Goal: Task Accomplishment & Management: Manage account settings

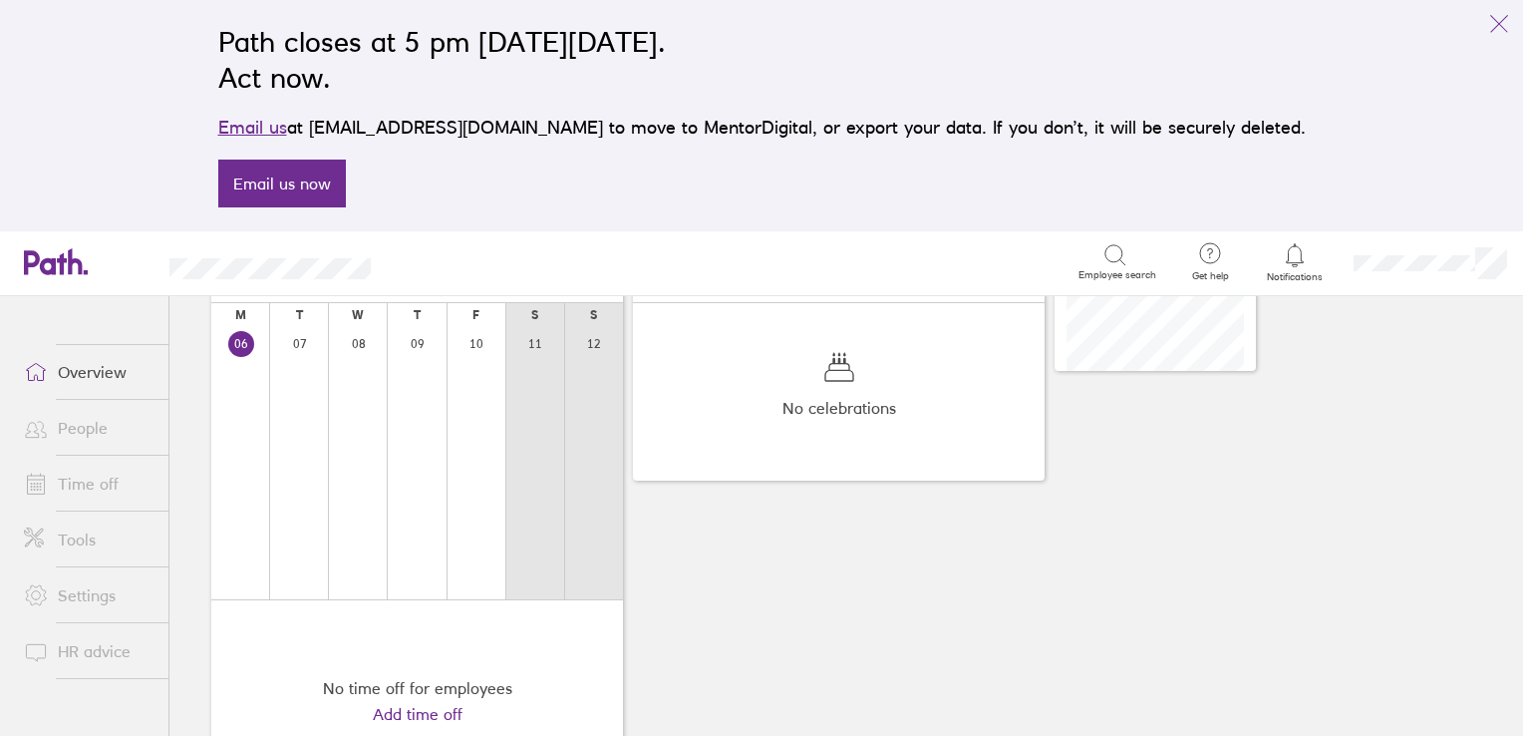
scroll to position [233, 0]
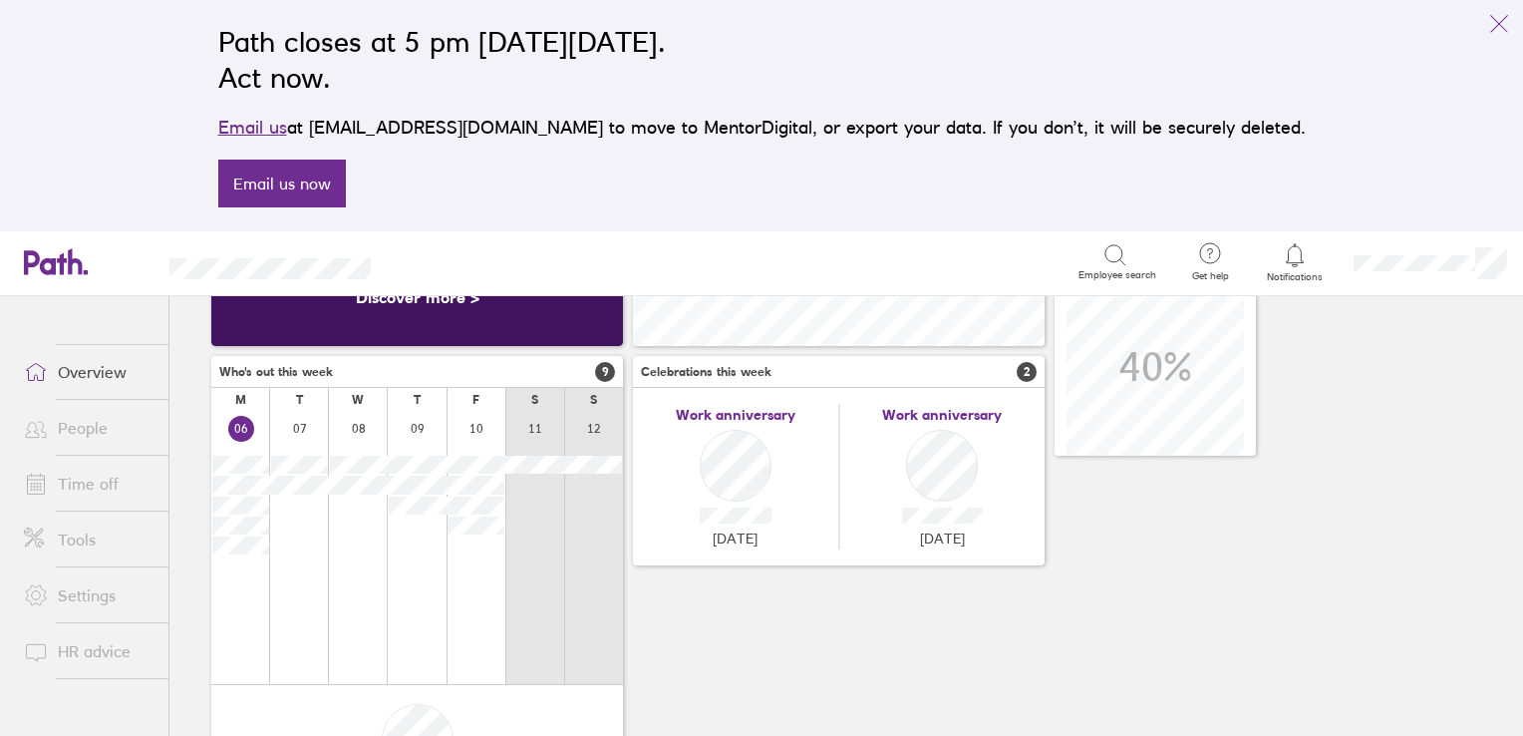
click at [82, 433] on link "People" at bounding box center [88, 428] width 160 height 40
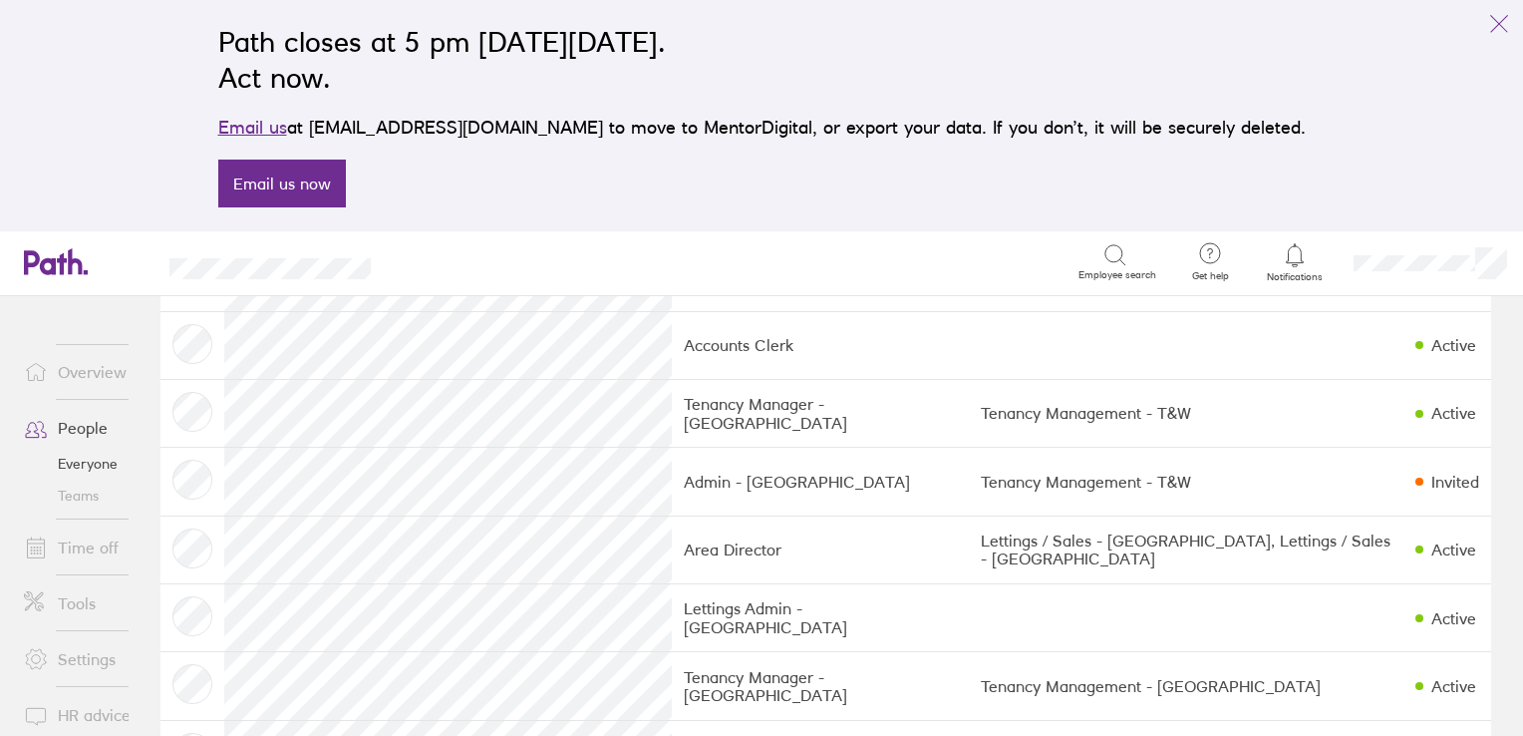
scroll to position [2093, 0]
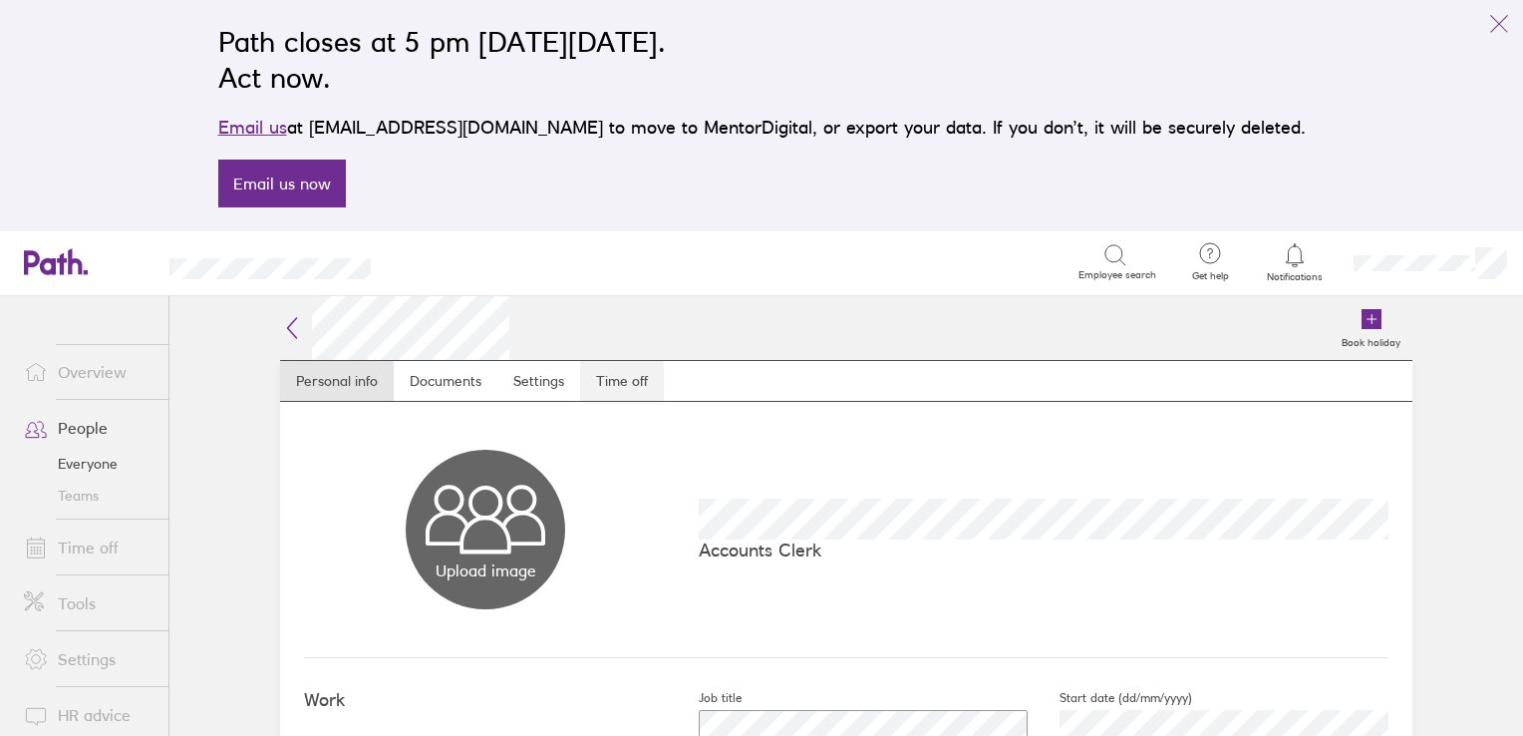
click at [627, 371] on link "Time off" at bounding box center [622, 381] width 84 height 40
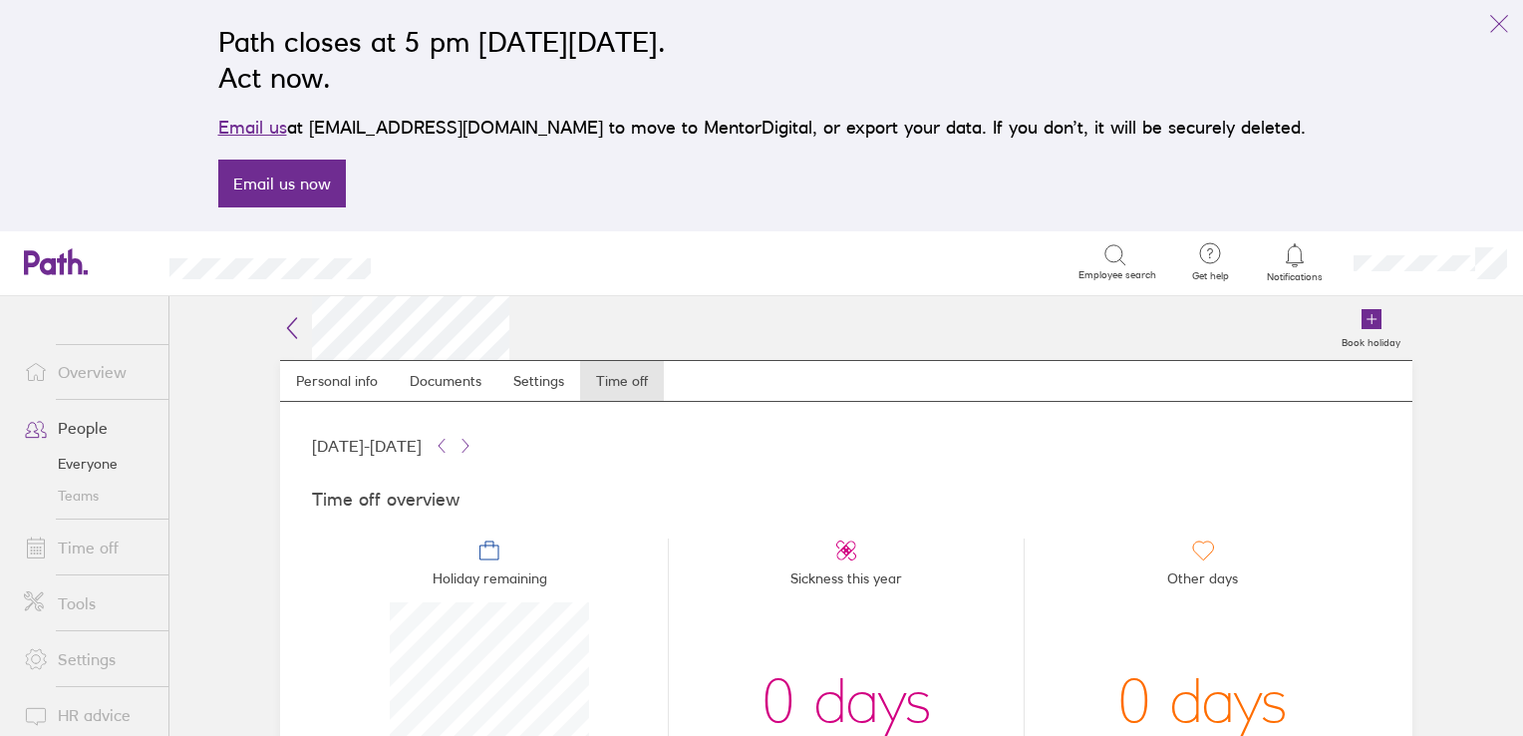
click at [76, 547] on link "Time off" at bounding box center [88, 547] width 160 height 40
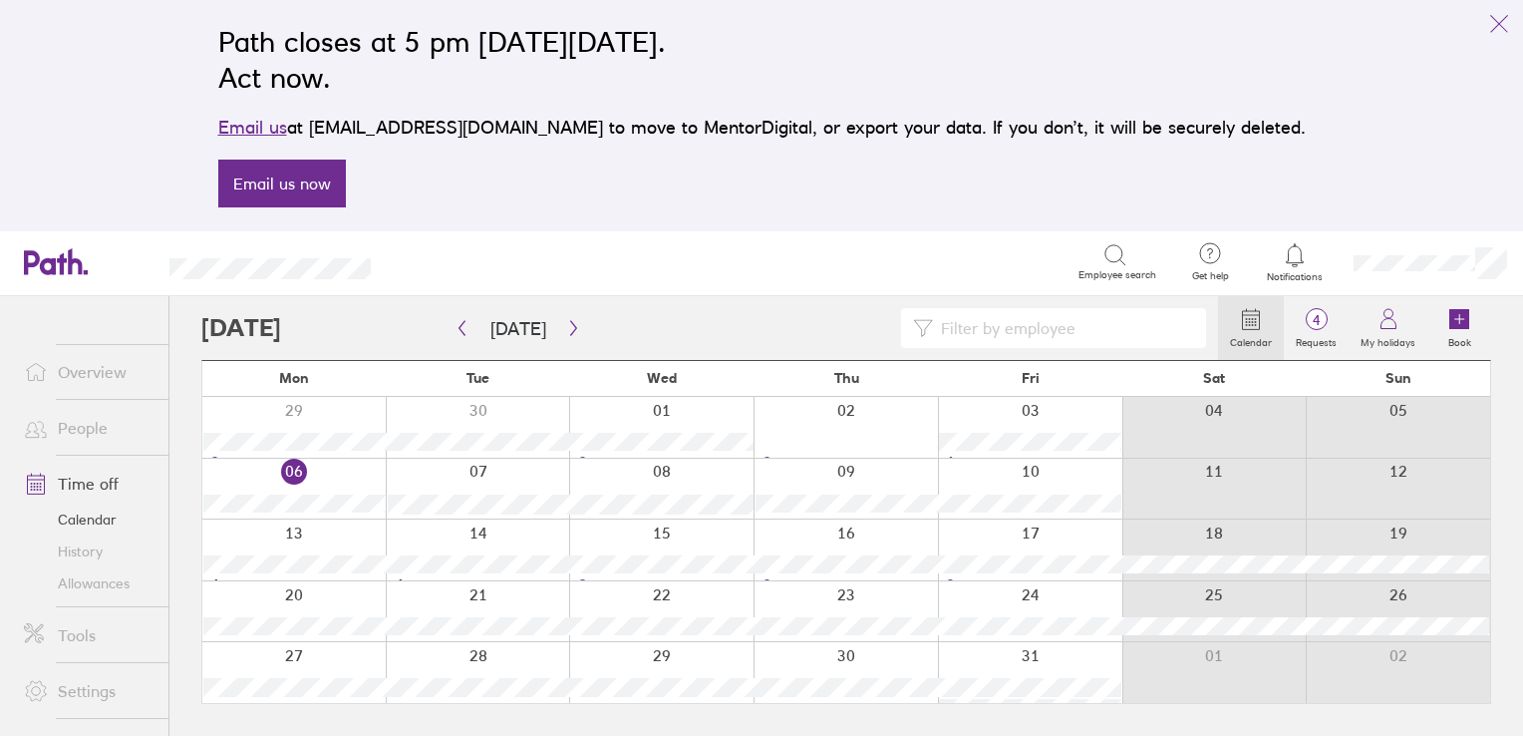
click at [79, 481] on link "Time off" at bounding box center [88, 484] width 160 height 40
click at [1506, 25] on icon "link" at bounding box center [1499, 24] width 24 height 24
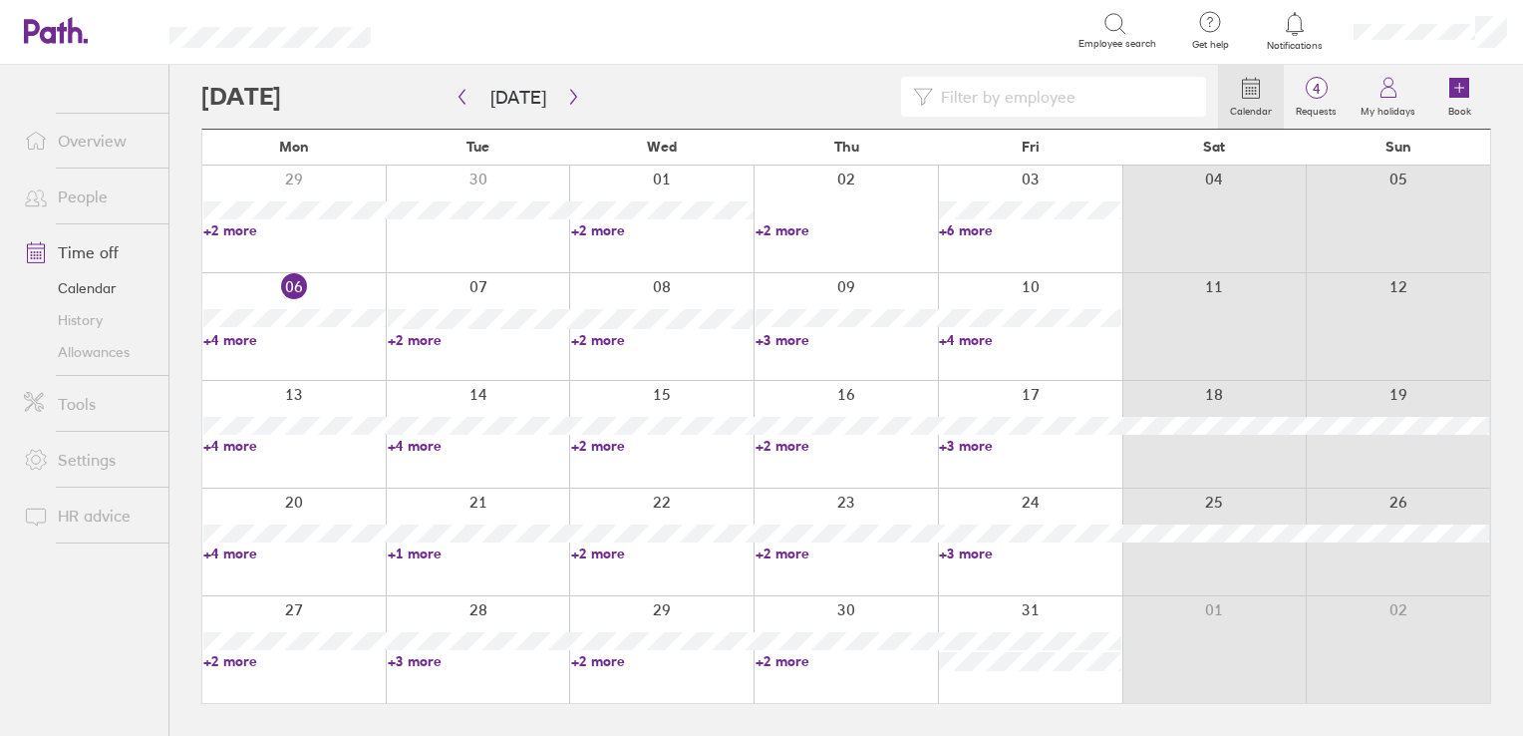
click at [773, 660] on link "+2 more" at bounding box center [847, 661] width 182 height 18
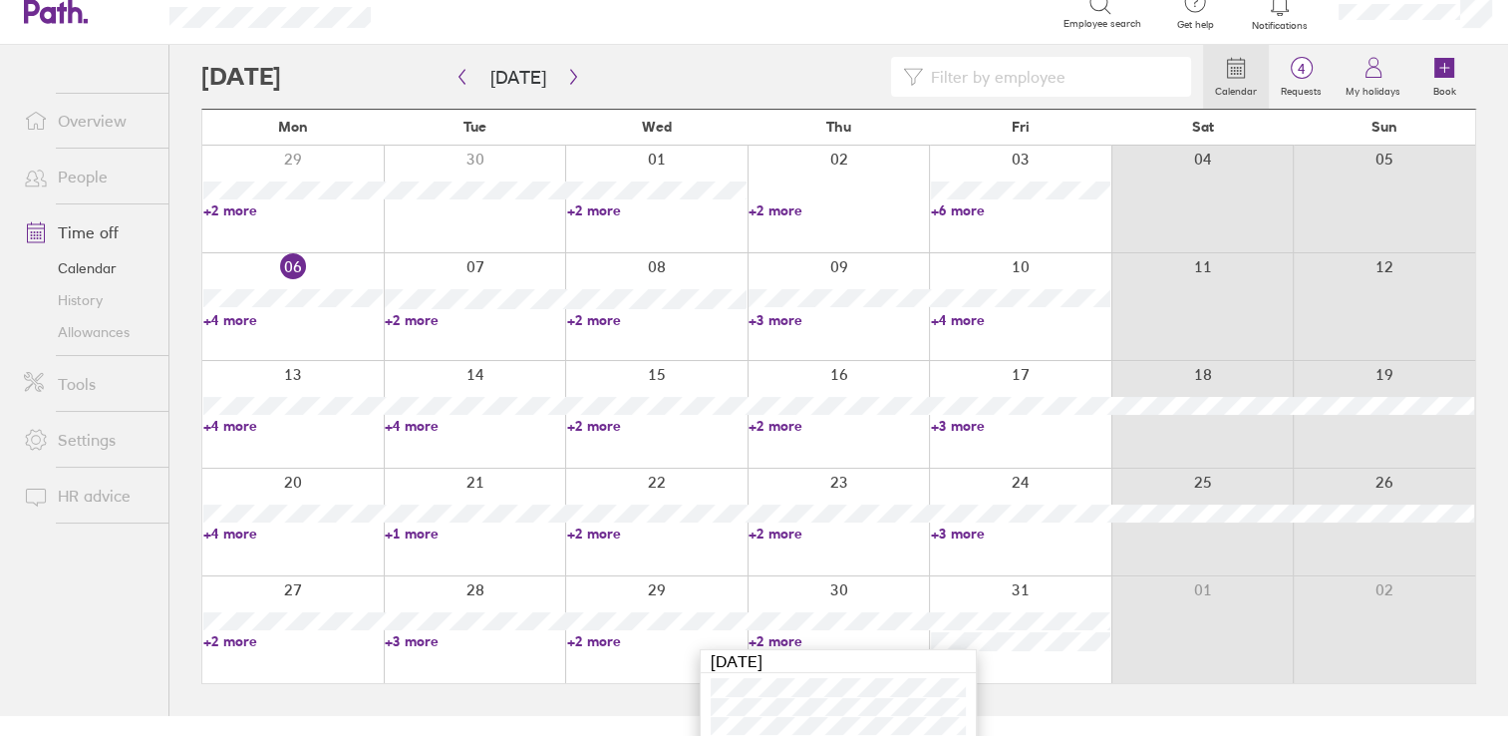
scroll to position [29, 0]
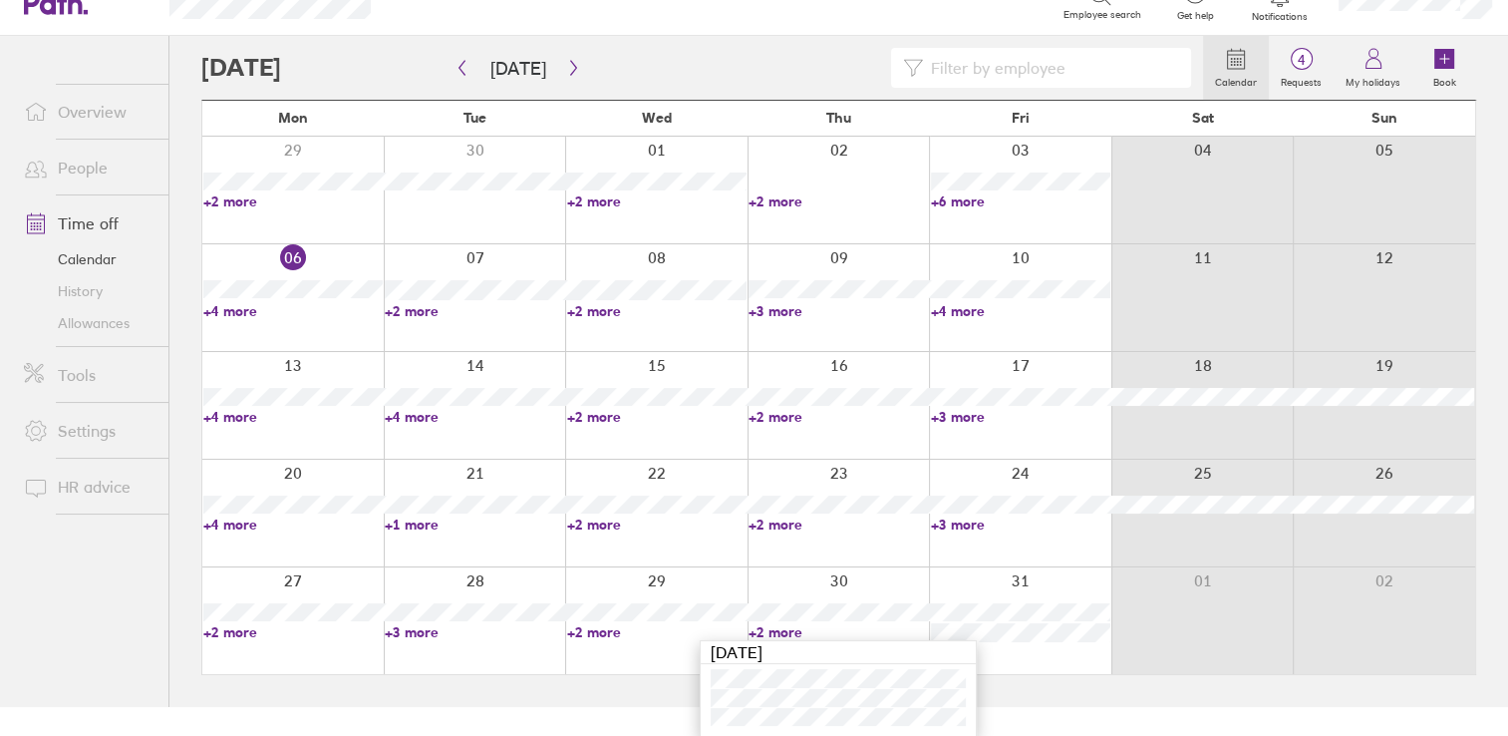
click at [592, 630] on link "+2 more" at bounding box center [656, 632] width 179 height 18
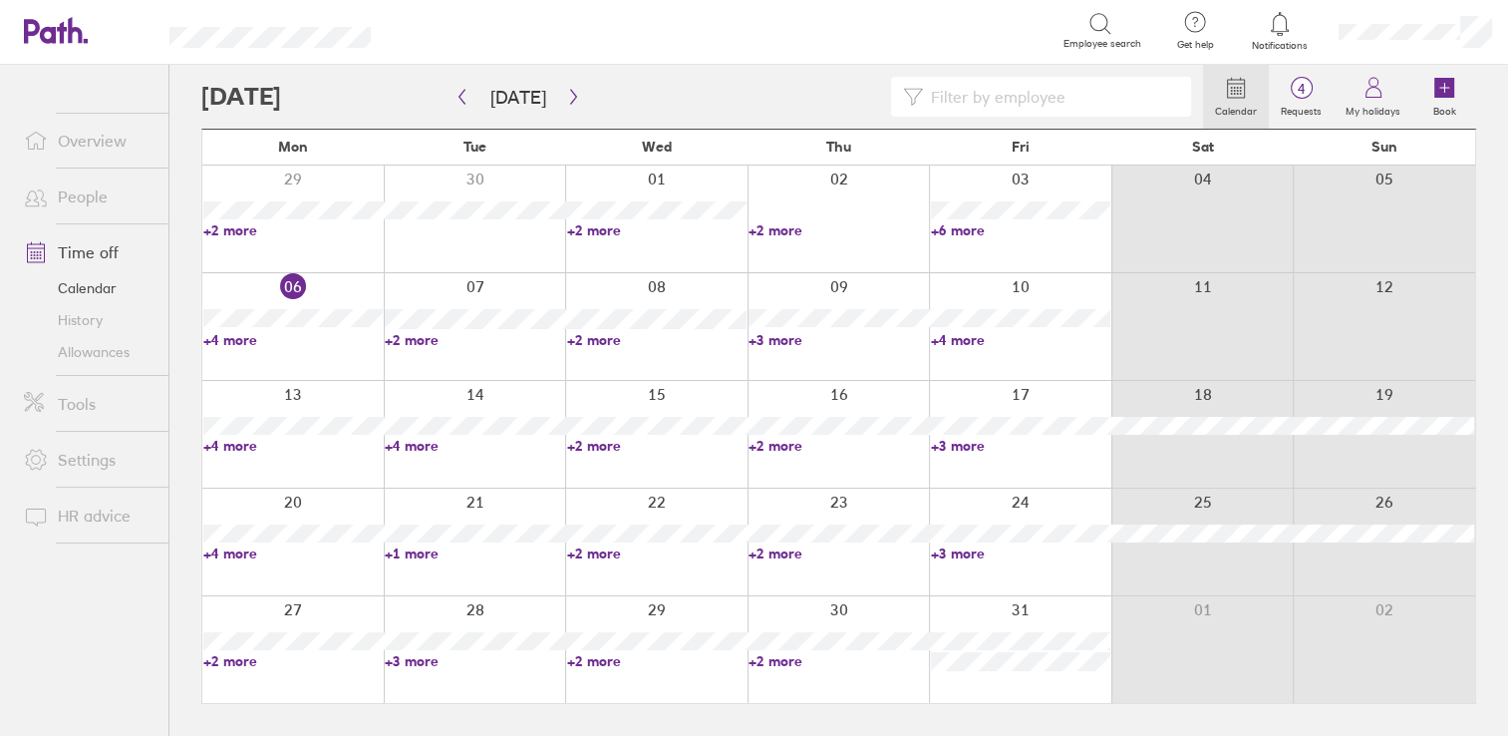
scroll to position [0, 0]
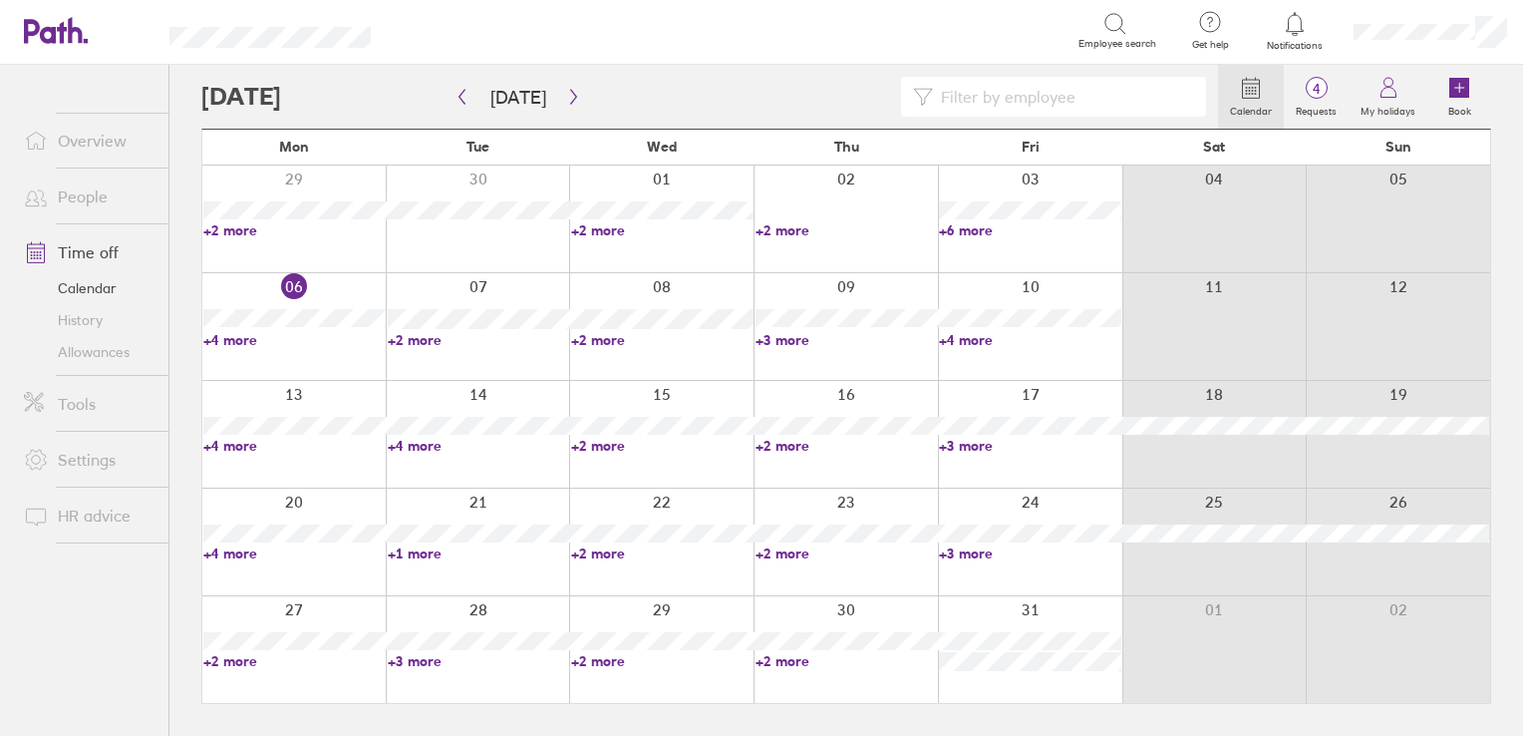
click at [594, 661] on link "+2 more" at bounding box center [662, 661] width 182 height 18
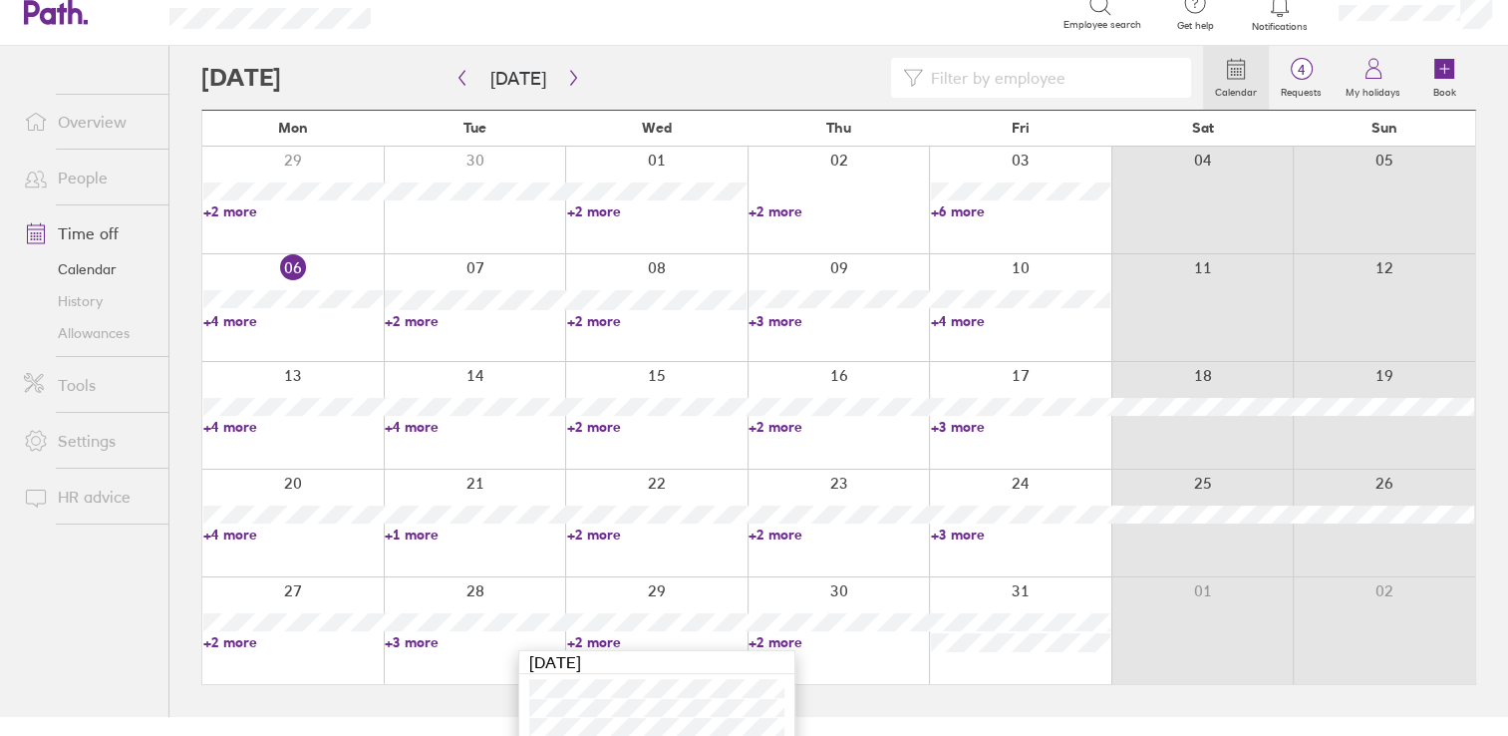
scroll to position [29, 0]
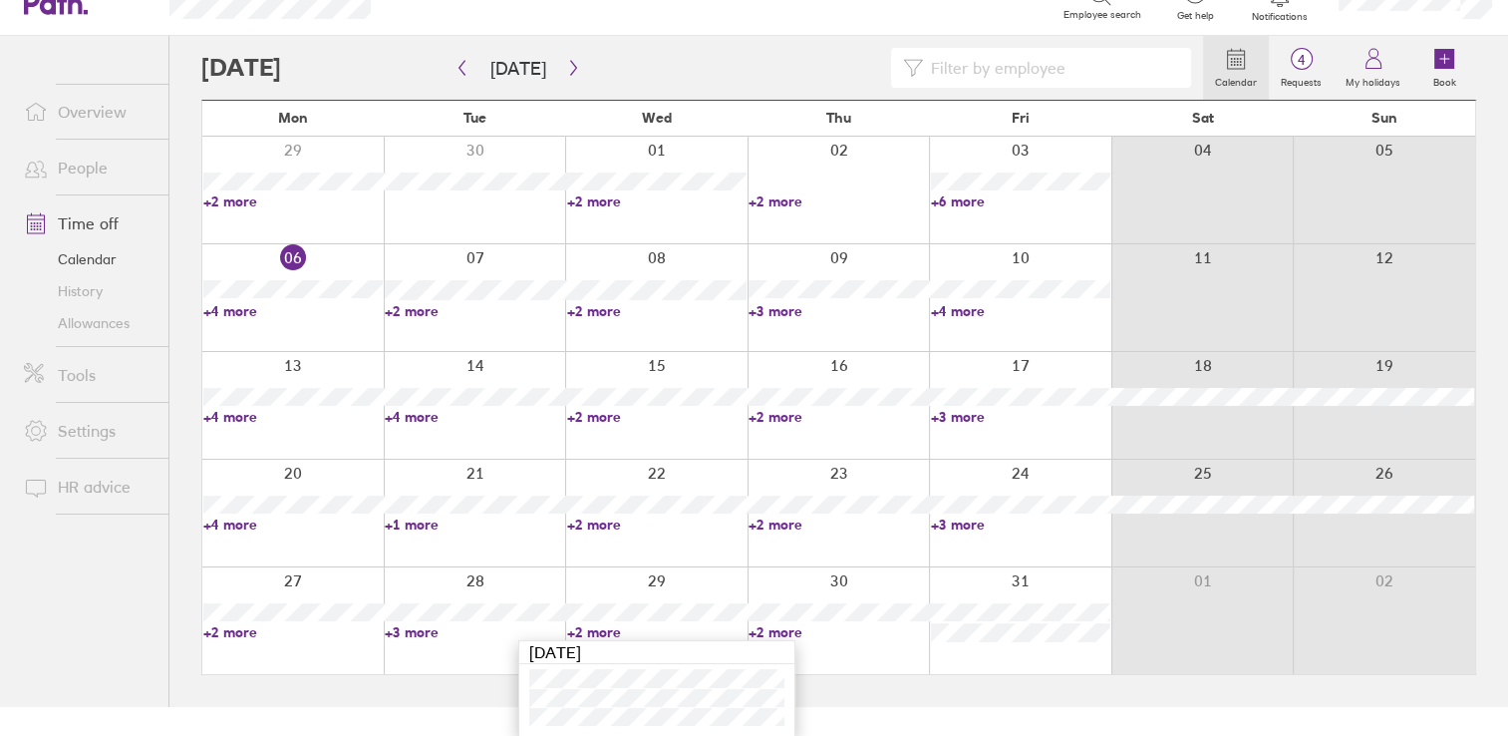
click at [426, 636] on link "+3 more" at bounding box center [474, 632] width 179 height 18
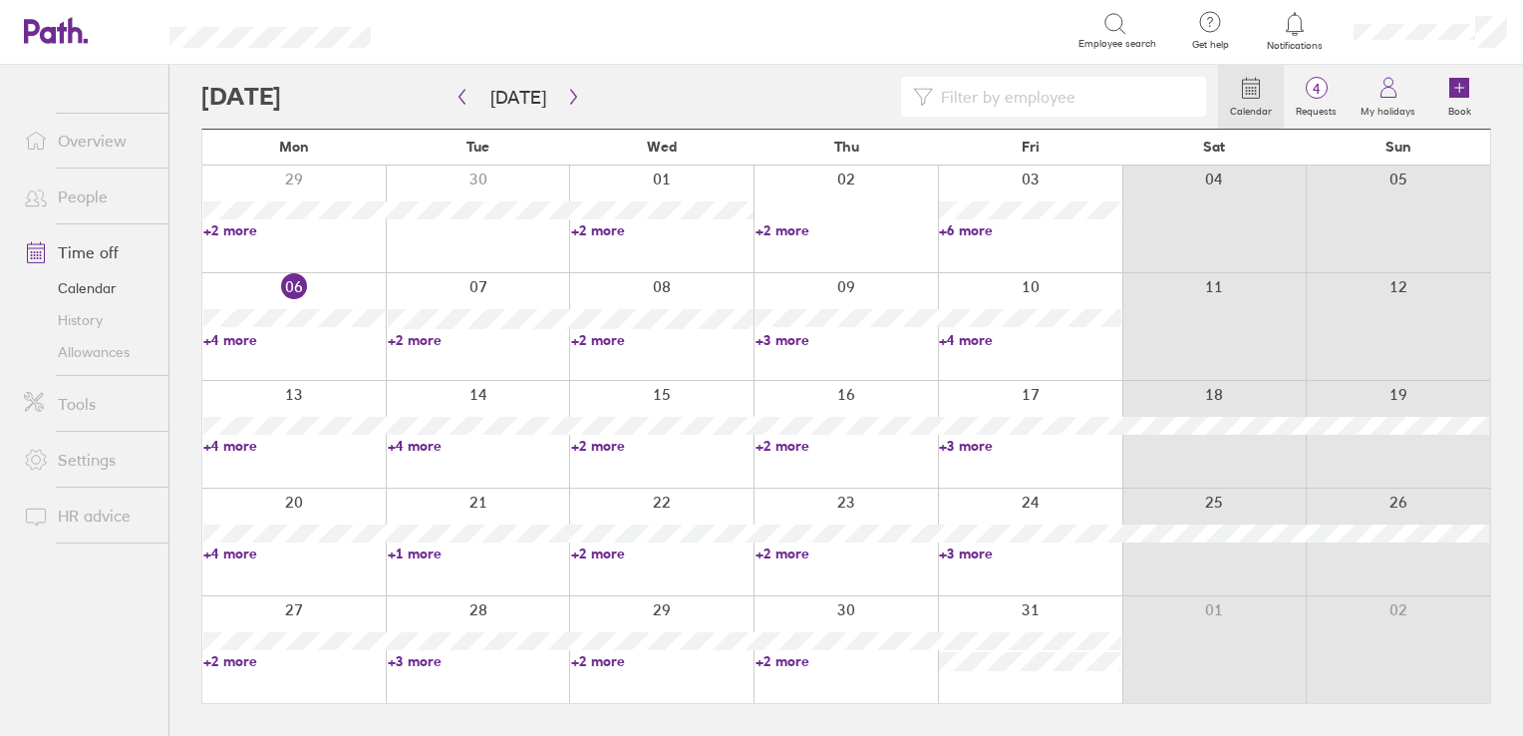
click at [416, 656] on link "+3 more" at bounding box center [479, 661] width 182 height 18
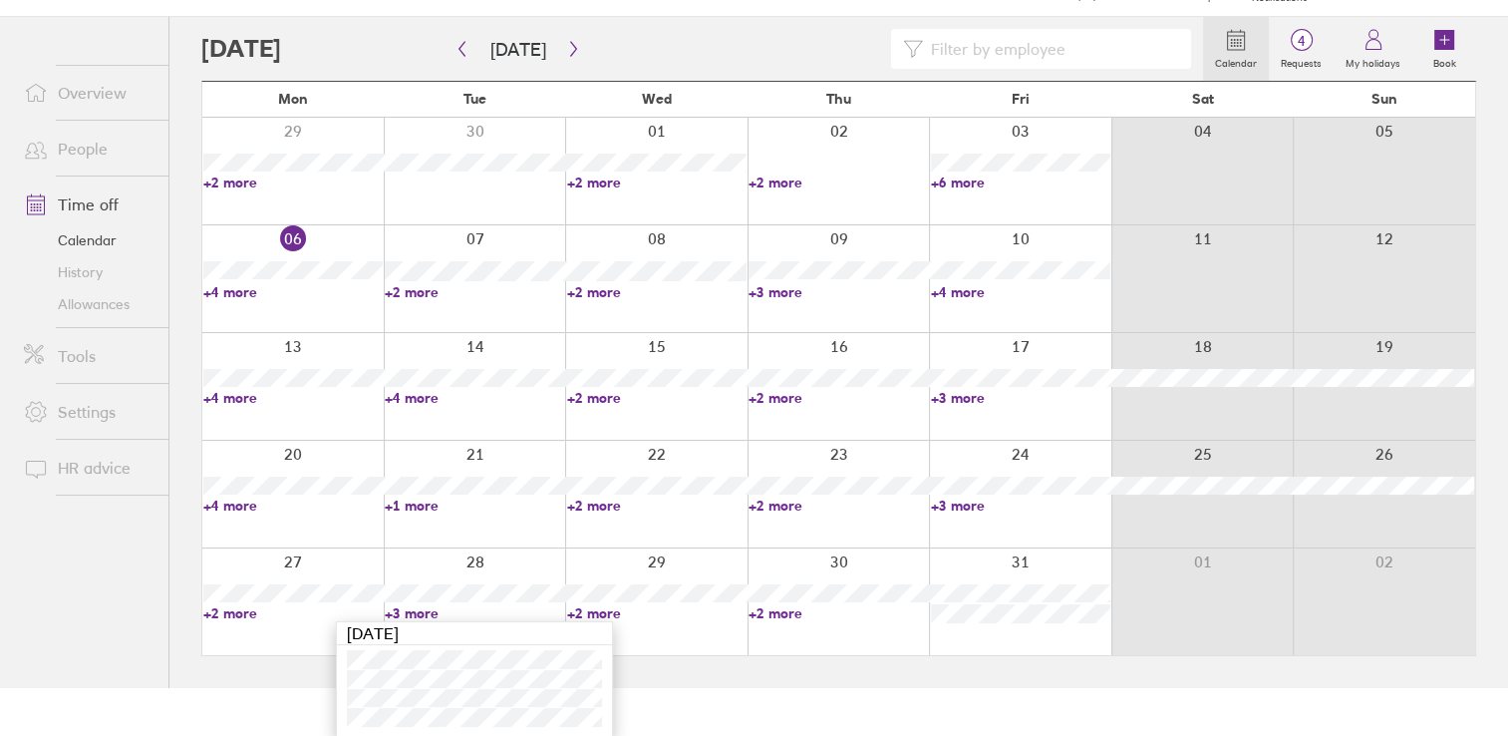
scroll to position [48, 0]
click at [229, 612] on link "+2 more" at bounding box center [292, 613] width 179 height 18
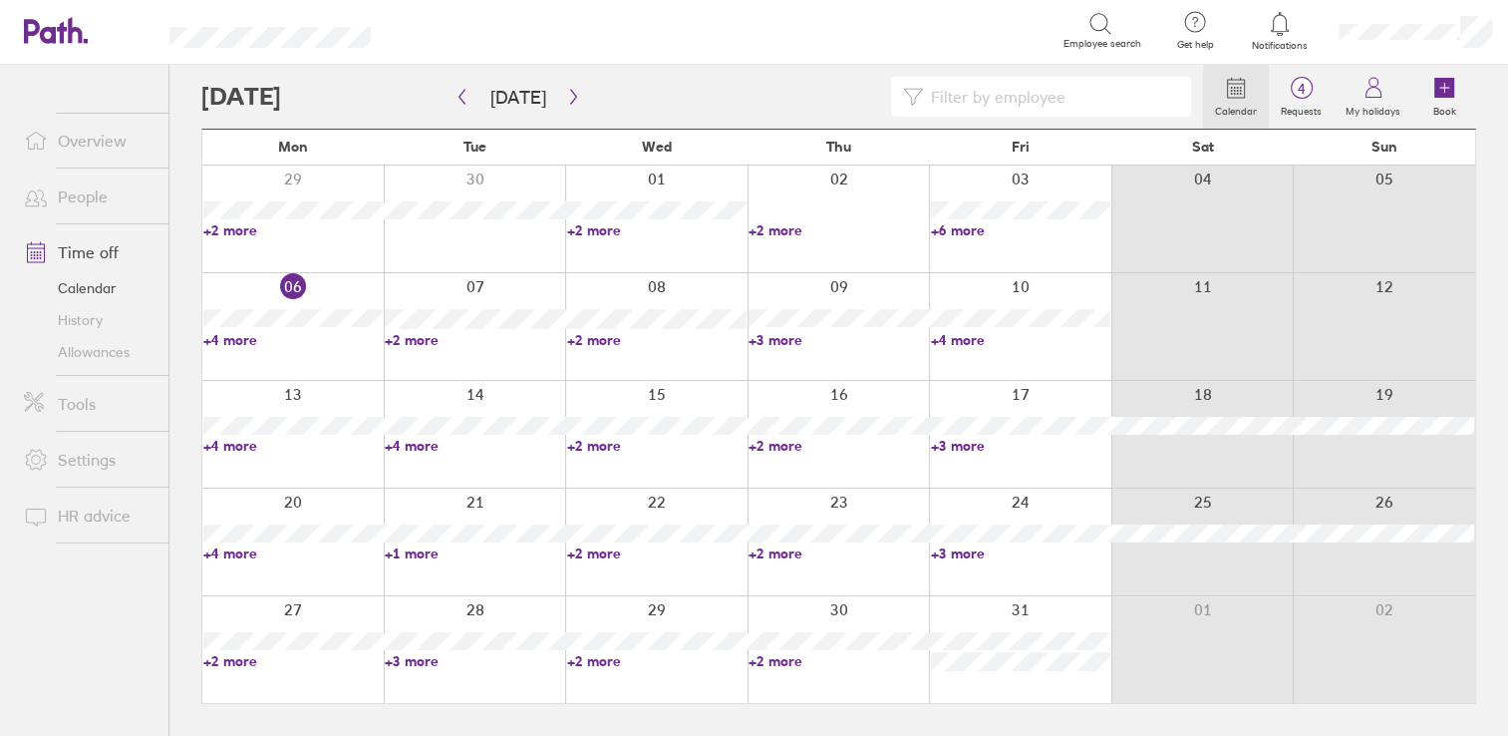
scroll to position [0, 0]
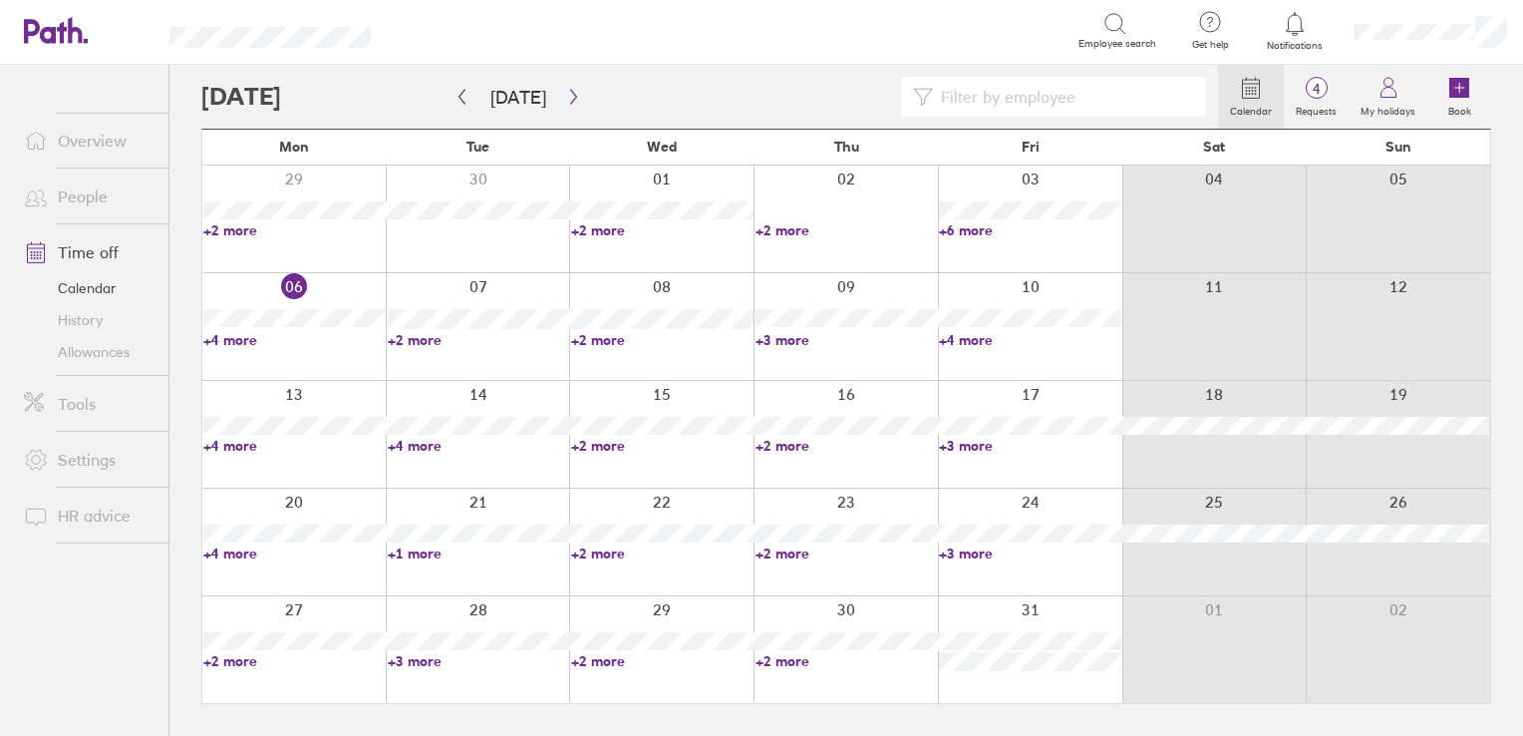
click at [235, 658] on link "+2 more" at bounding box center [294, 661] width 182 height 18
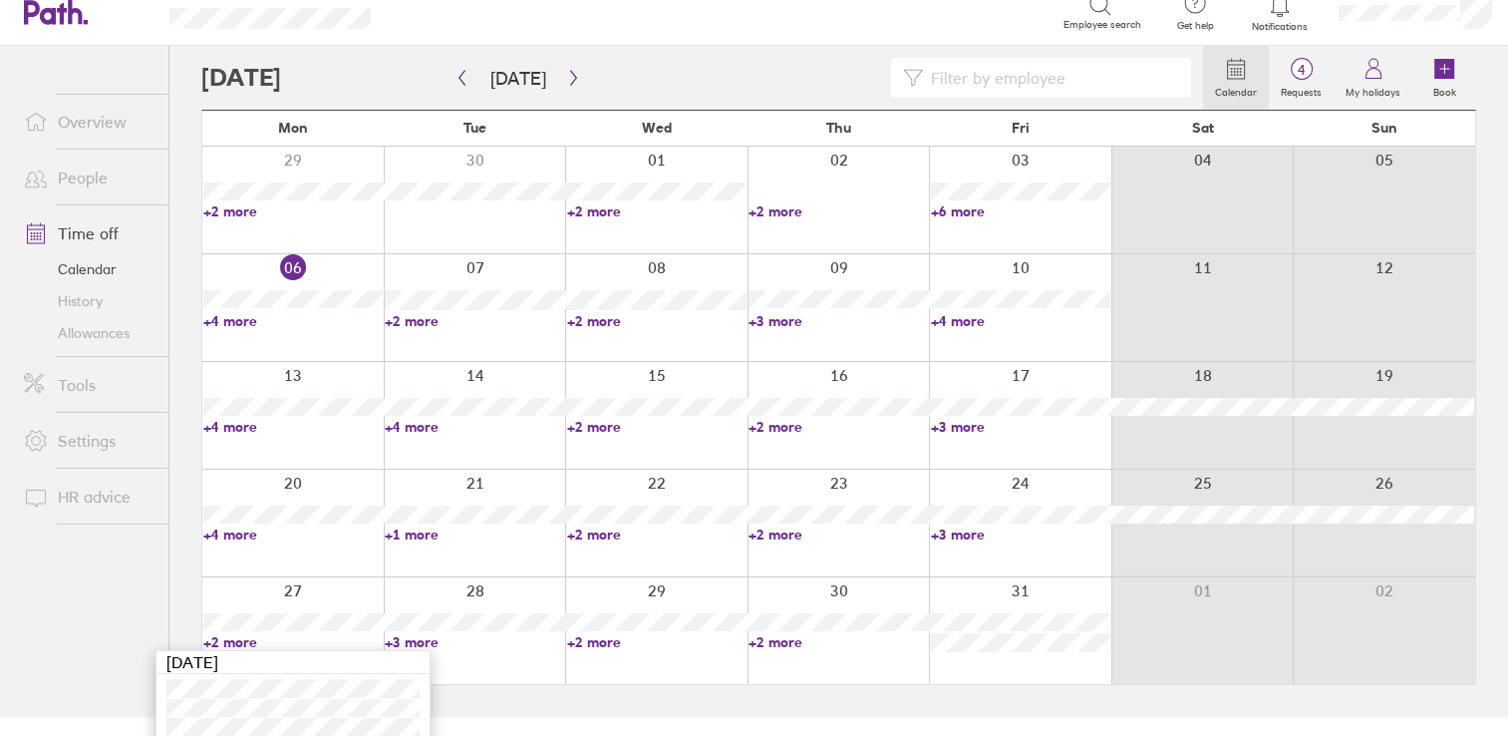
scroll to position [29, 0]
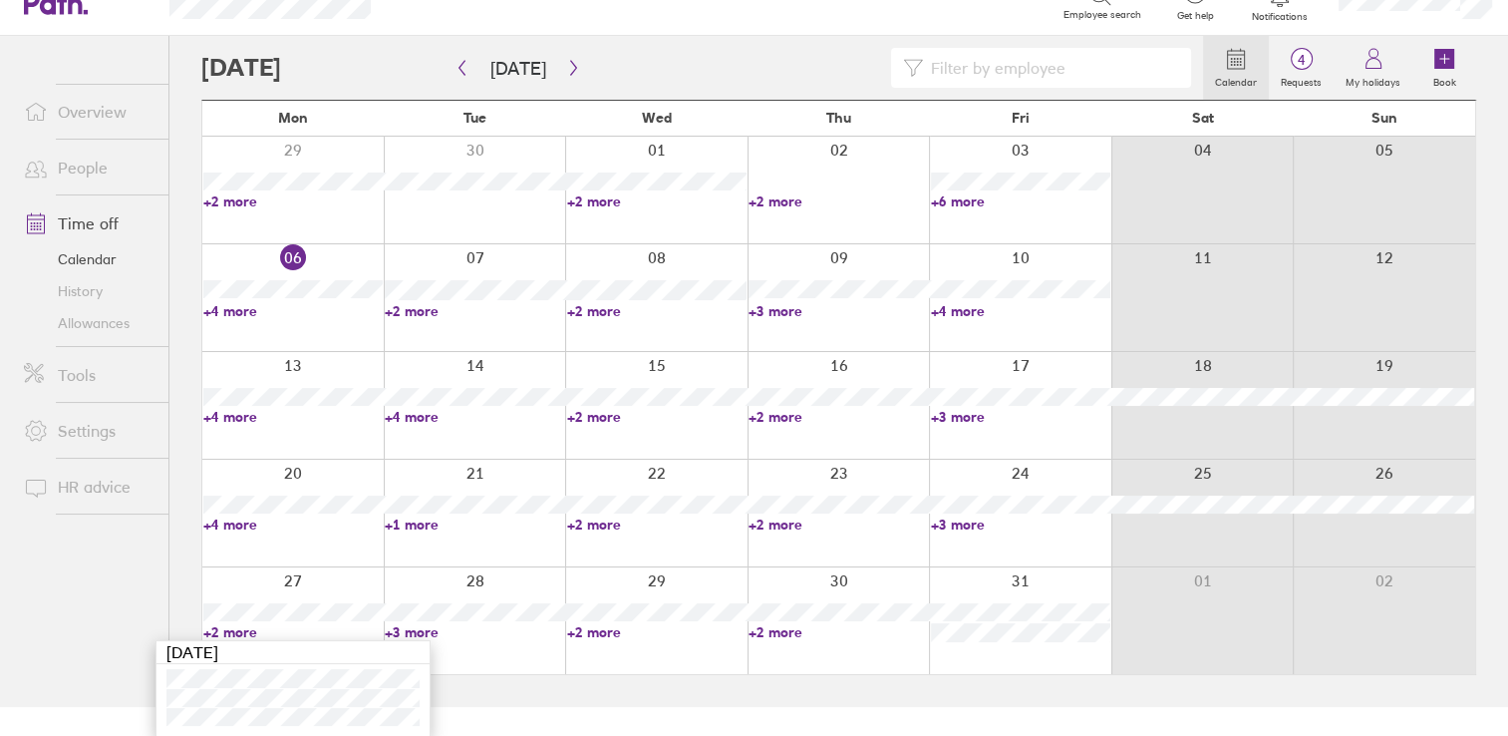
click at [235, 520] on link "+4 more" at bounding box center [292, 524] width 179 height 18
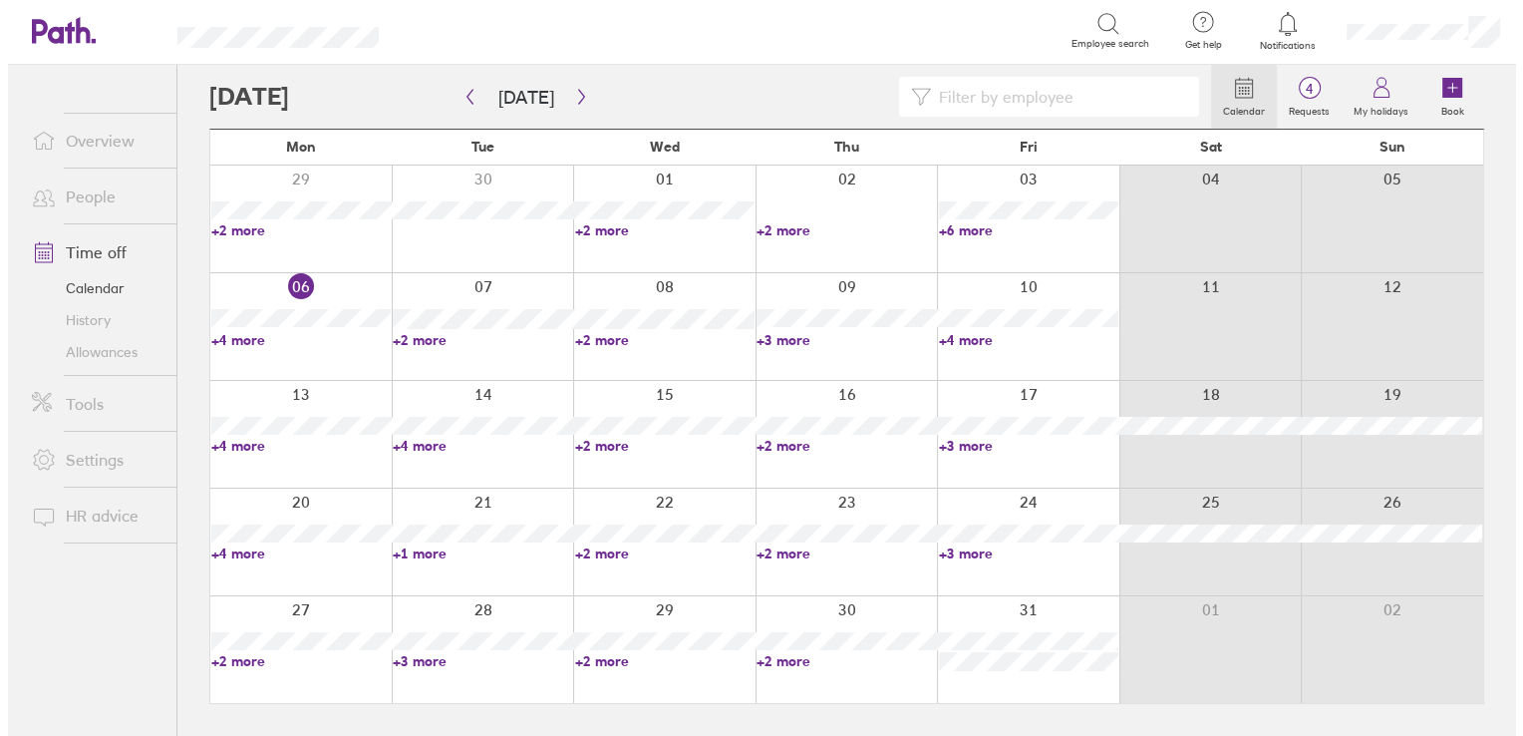
scroll to position [0, 0]
click at [232, 550] on link "+4 more" at bounding box center [294, 553] width 182 height 18
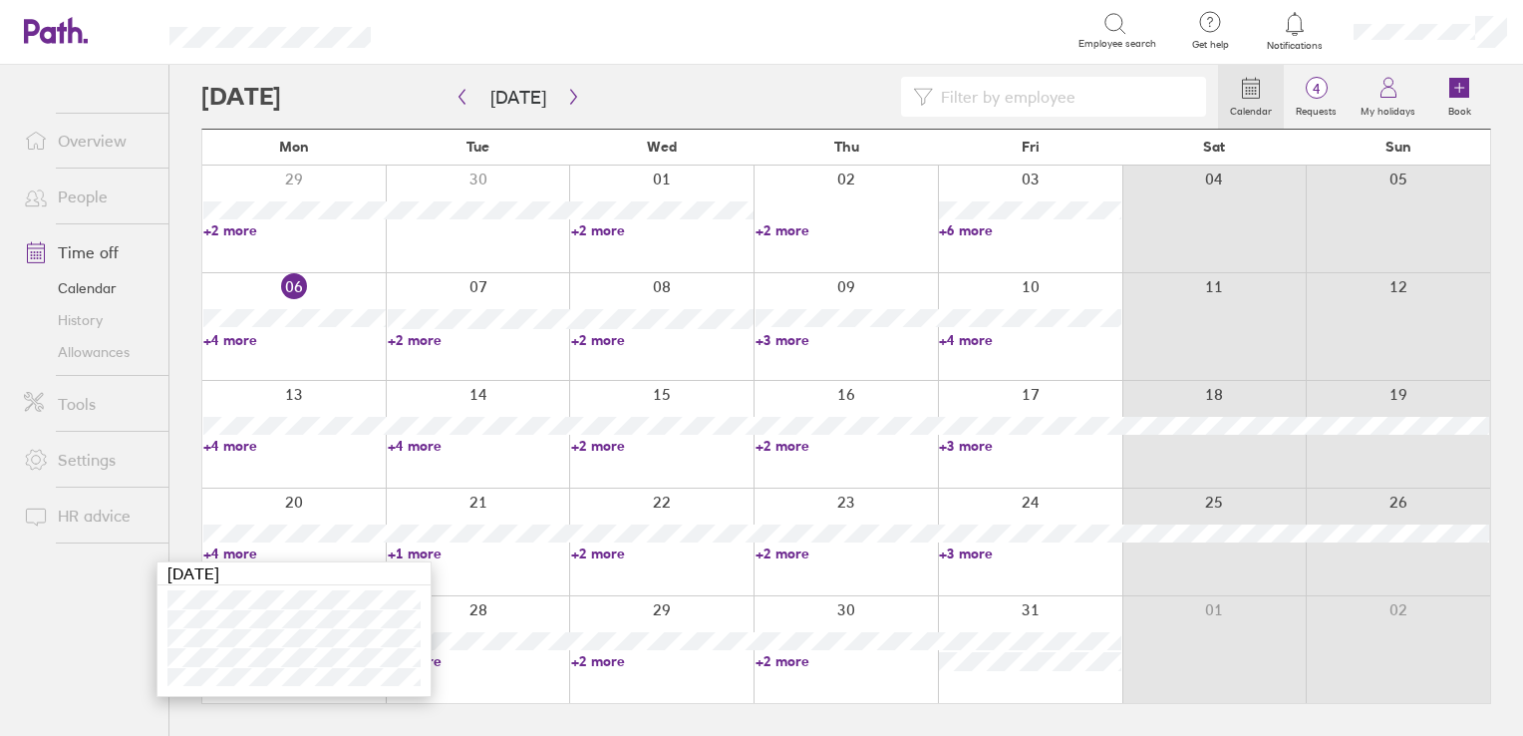
click at [419, 555] on link "+1 more" at bounding box center [479, 553] width 182 height 18
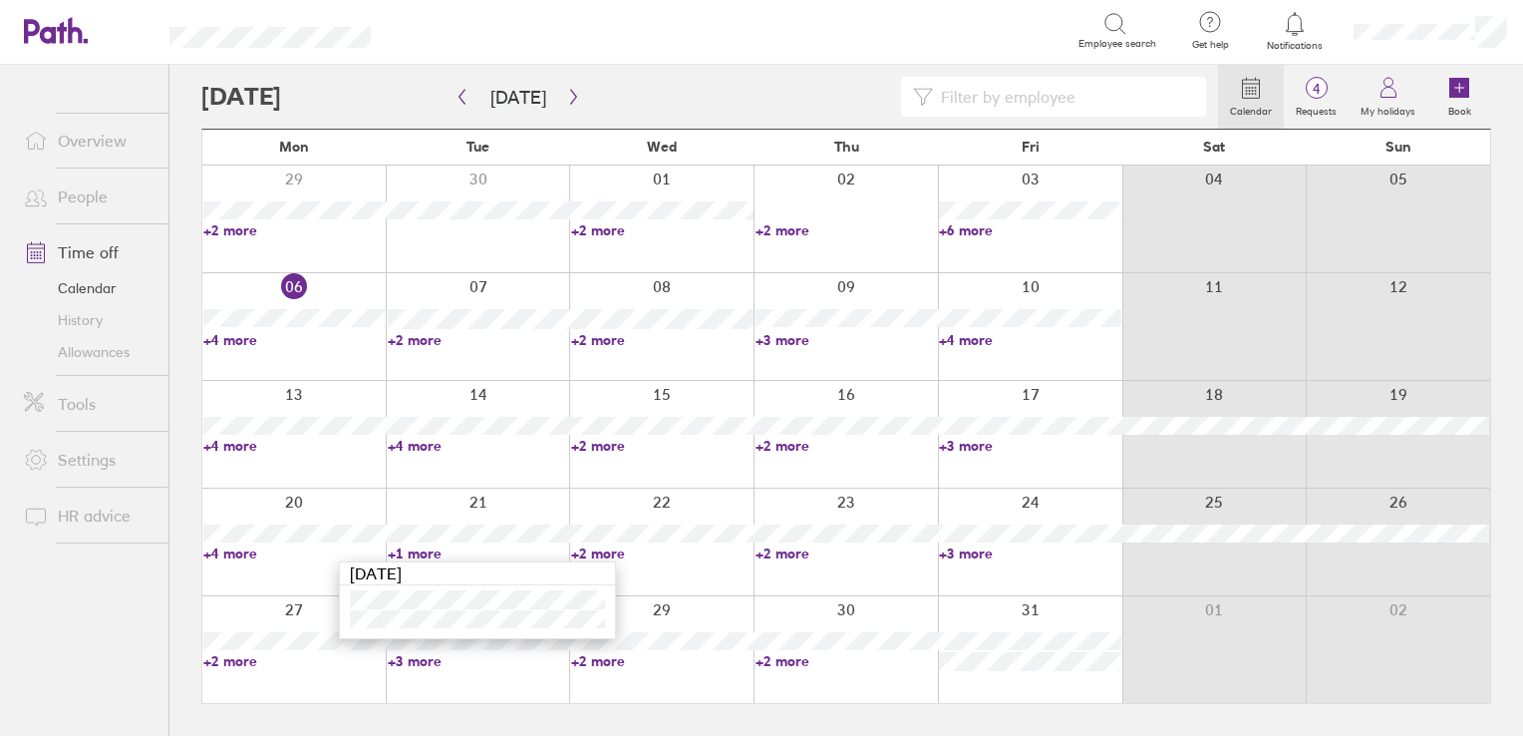
click at [602, 549] on link "+2 more" at bounding box center [662, 553] width 182 height 18
click at [599, 552] on link "+2 more" at bounding box center [662, 553] width 182 height 18
click at [787, 554] on link "+2 more" at bounding box center [847, 553] width 182 height 18
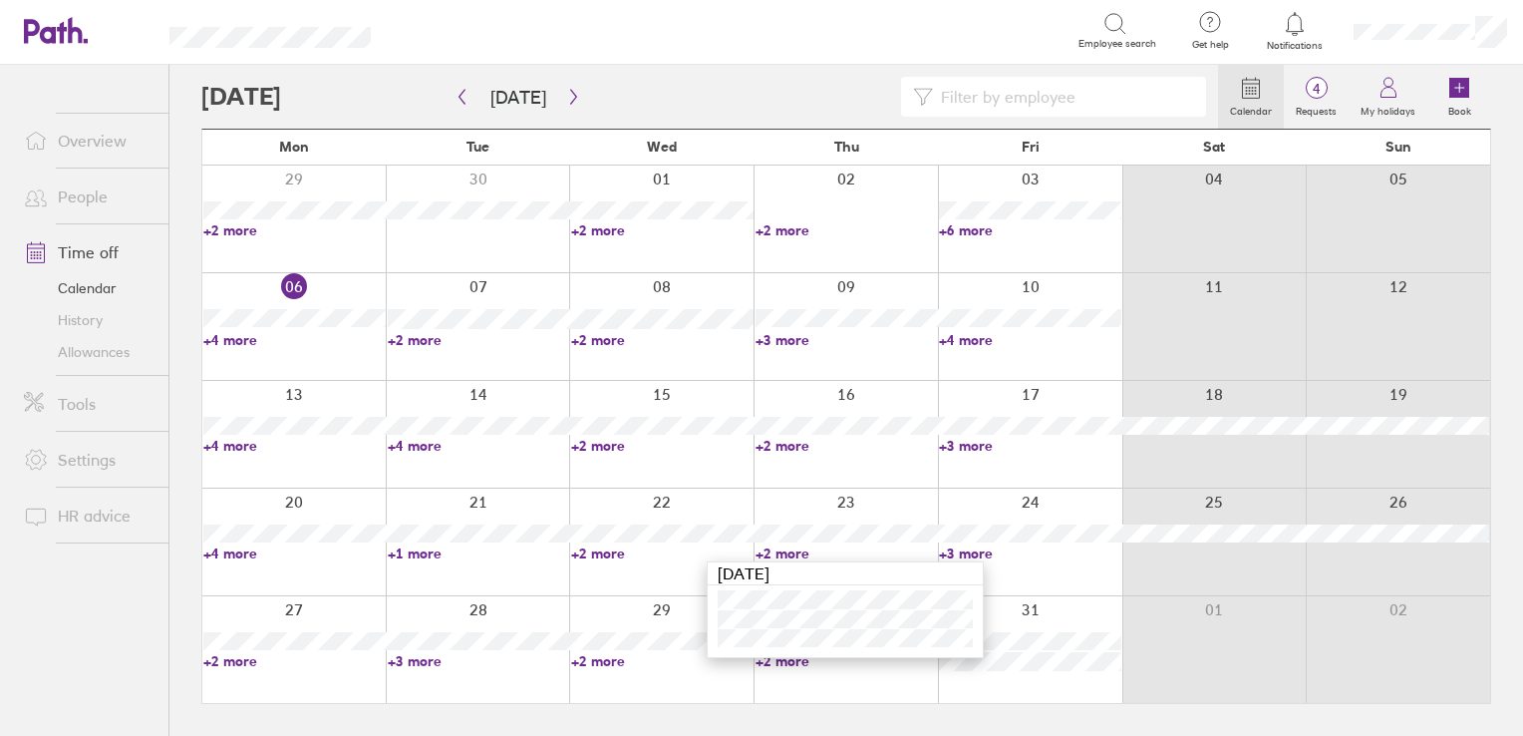
click at [975, 553] on link "+3 more" at bounding box center [1030, 553] width 182 height 18
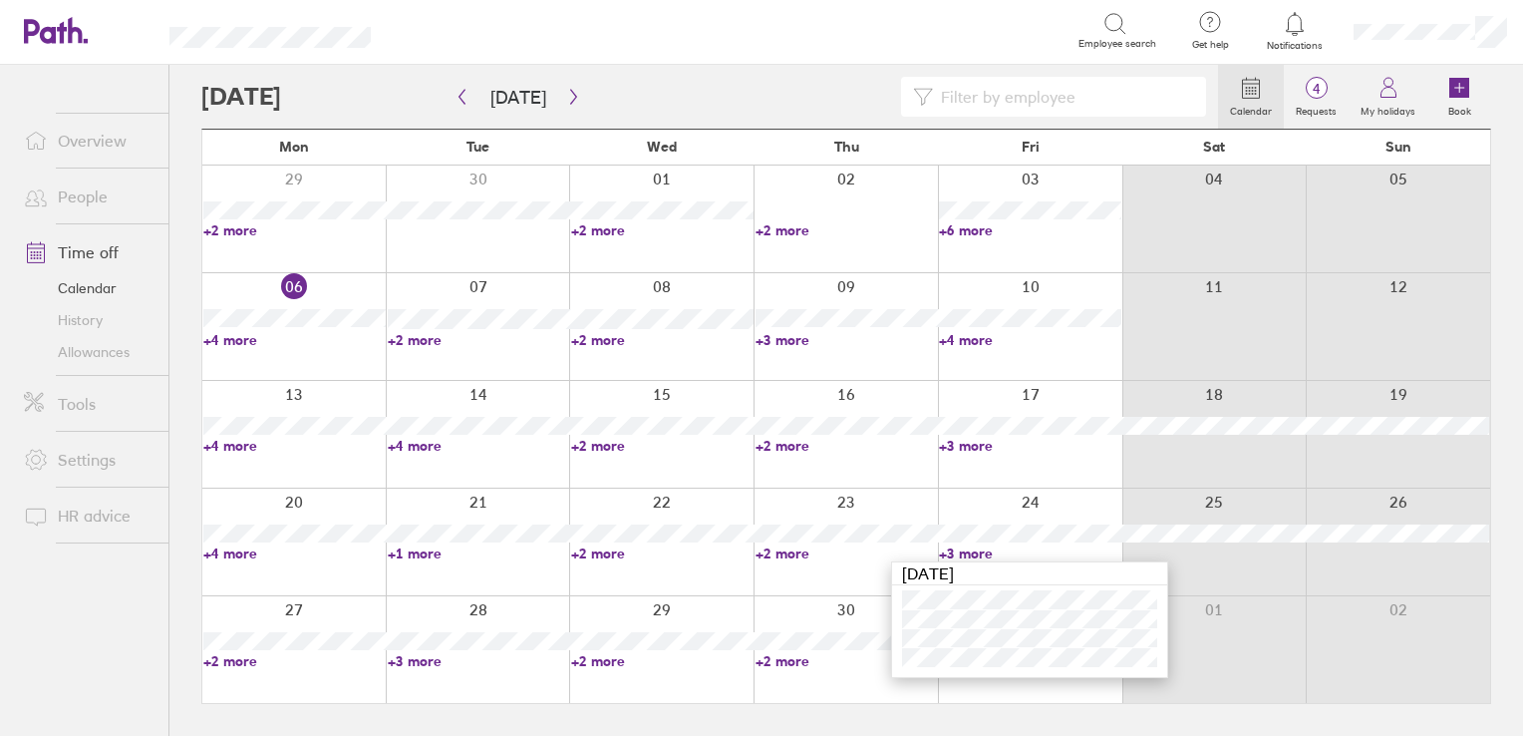
click at [973, 449] on link "+3 more" at bounding box center [1030, 446] width 182 height 18
click at [972, 449] on link "+3 more" at bounding box center [1030, 446] width 182 height 18
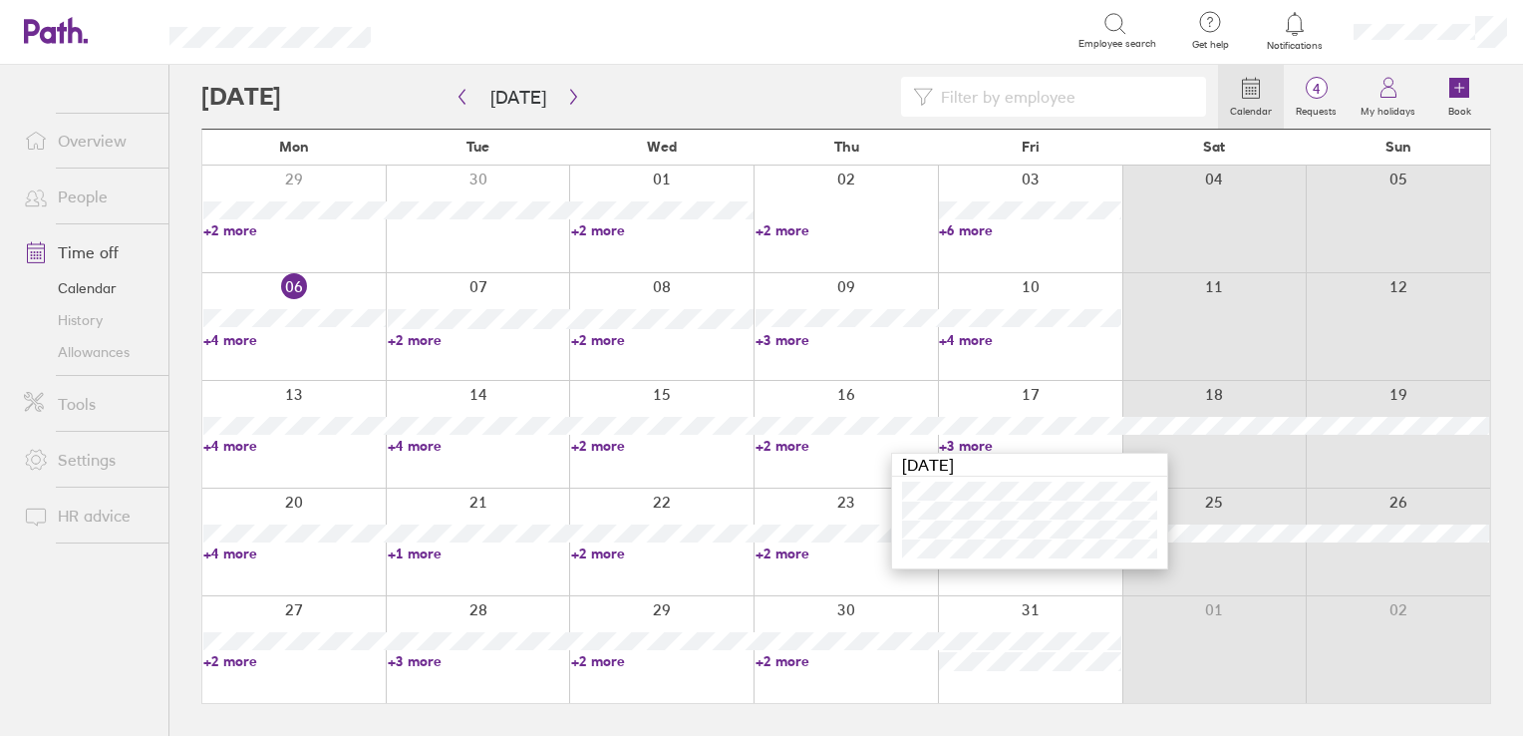
click at [784, 448] on link "+2 more" at bounding box center [847, 446] width 182 height 18
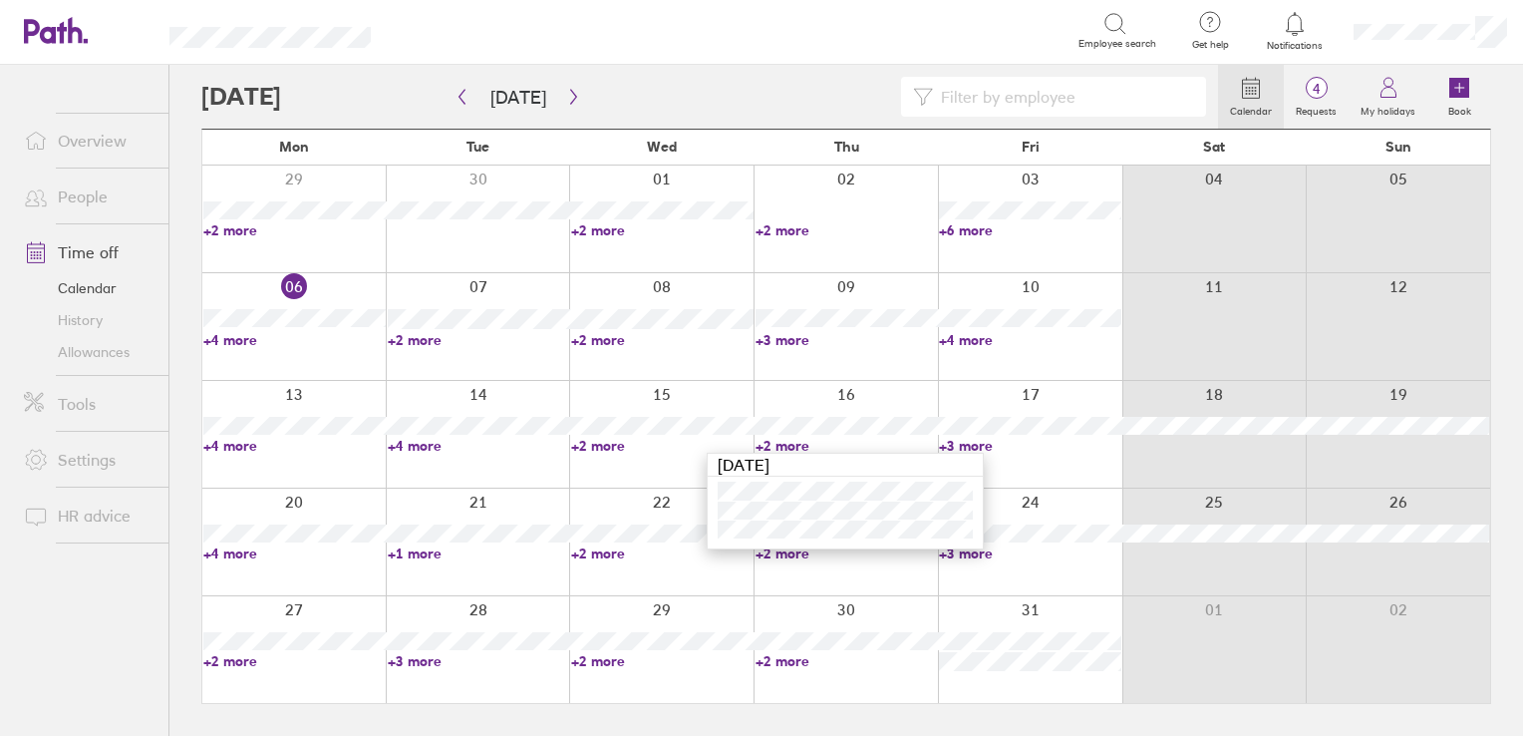
click at [586, 450] on link "+2 more" at bounding box center [662, 446] width 182 height 18
click at [589, 449] on link "+2 more" at bounding box center [662, 446] width 182 height 18
click at [404, 443] on link "+4 more" at bounding box center [479, 446] width 182 height 18
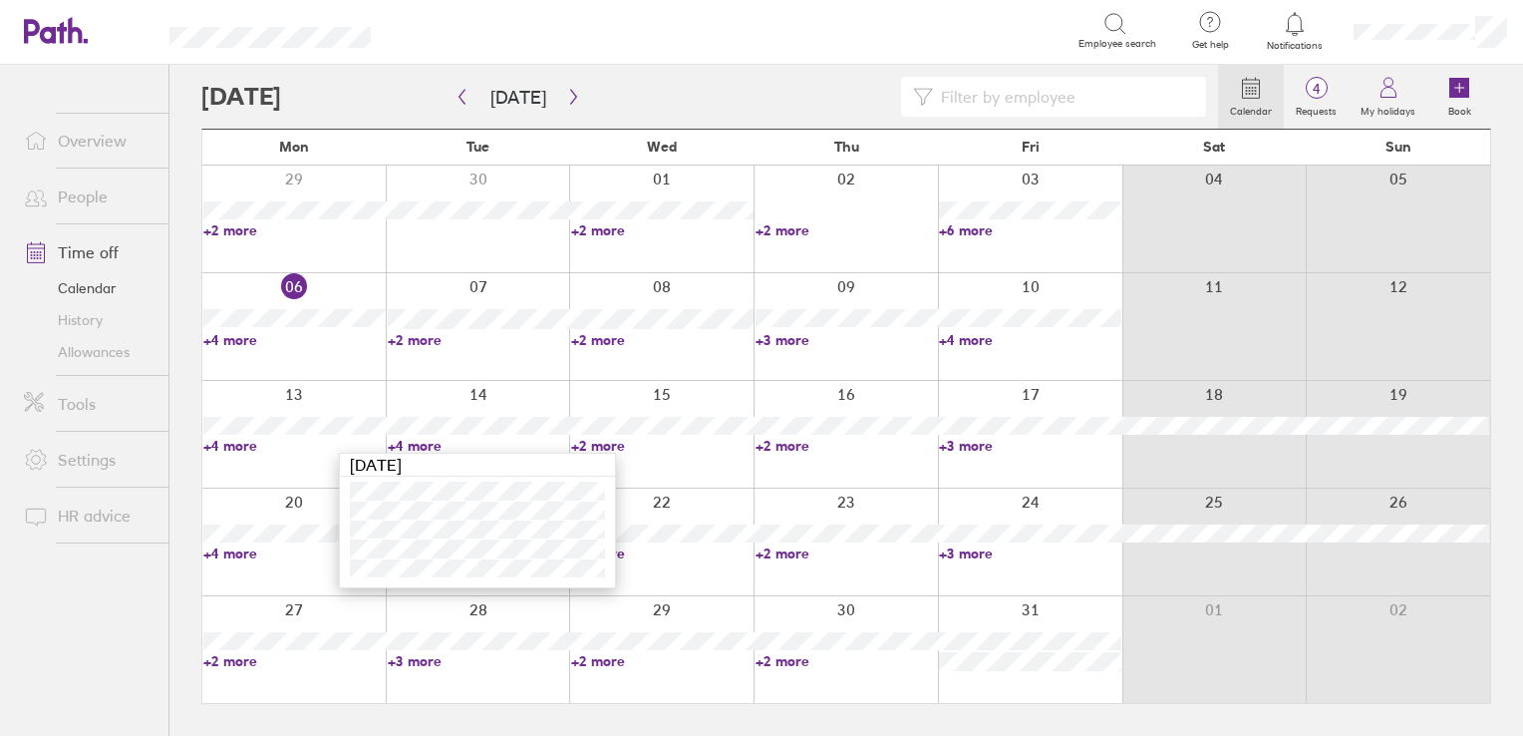
click at [243, 449] on link "+4 more" at bounding box center [294, 446] width 182 height 18
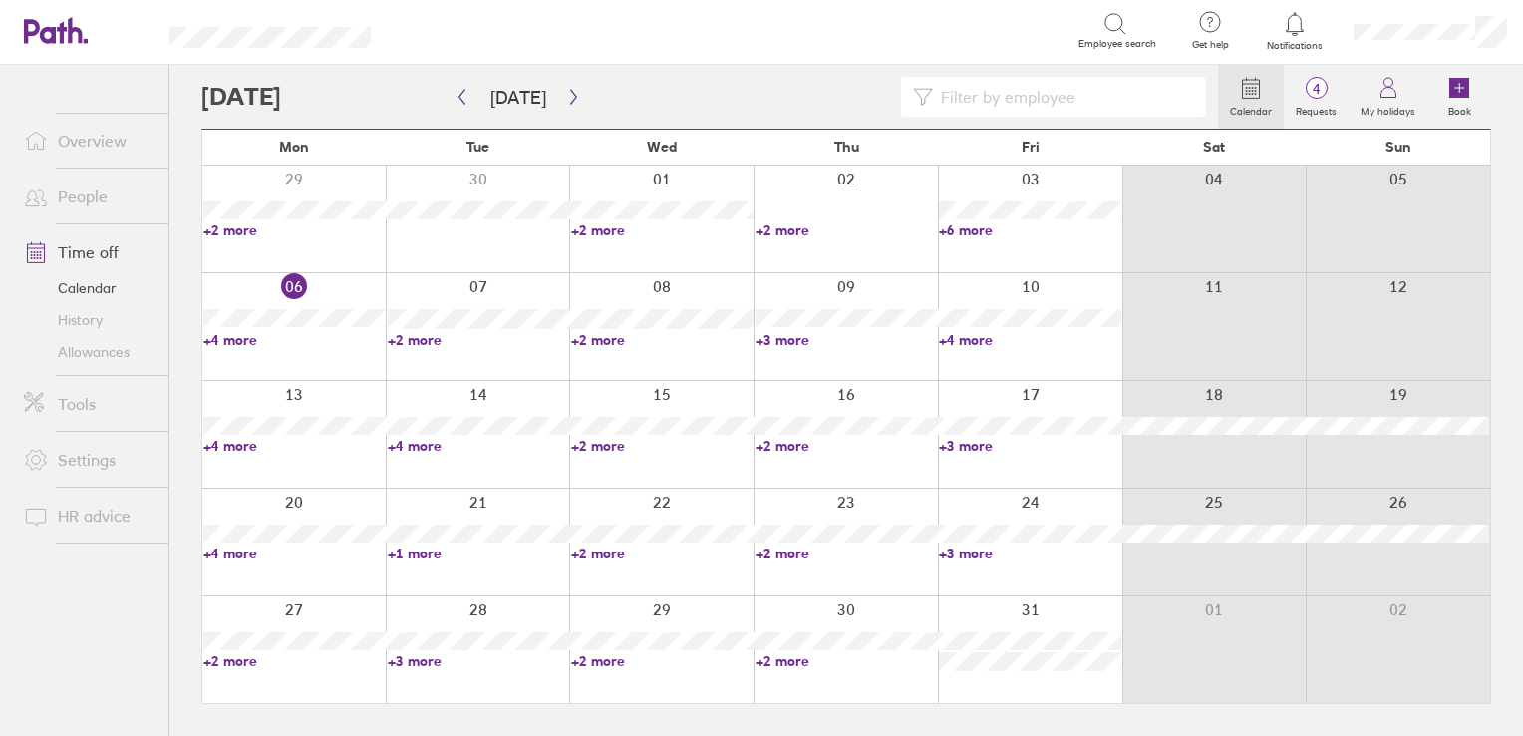
click at [243, 449] on link "+4 more" at bounding box center [294, 446] width 182 height 18
click at [239, 339] on link "+4 more" at bounding box center [294, 340] width 182 height 18
click at [423, 336] on link "+2 more" at bounding box center [479, 340] width 182 height 18
click at [422, 338] on link "+2 more" at bounding box center [479, 340] width 182 height 18
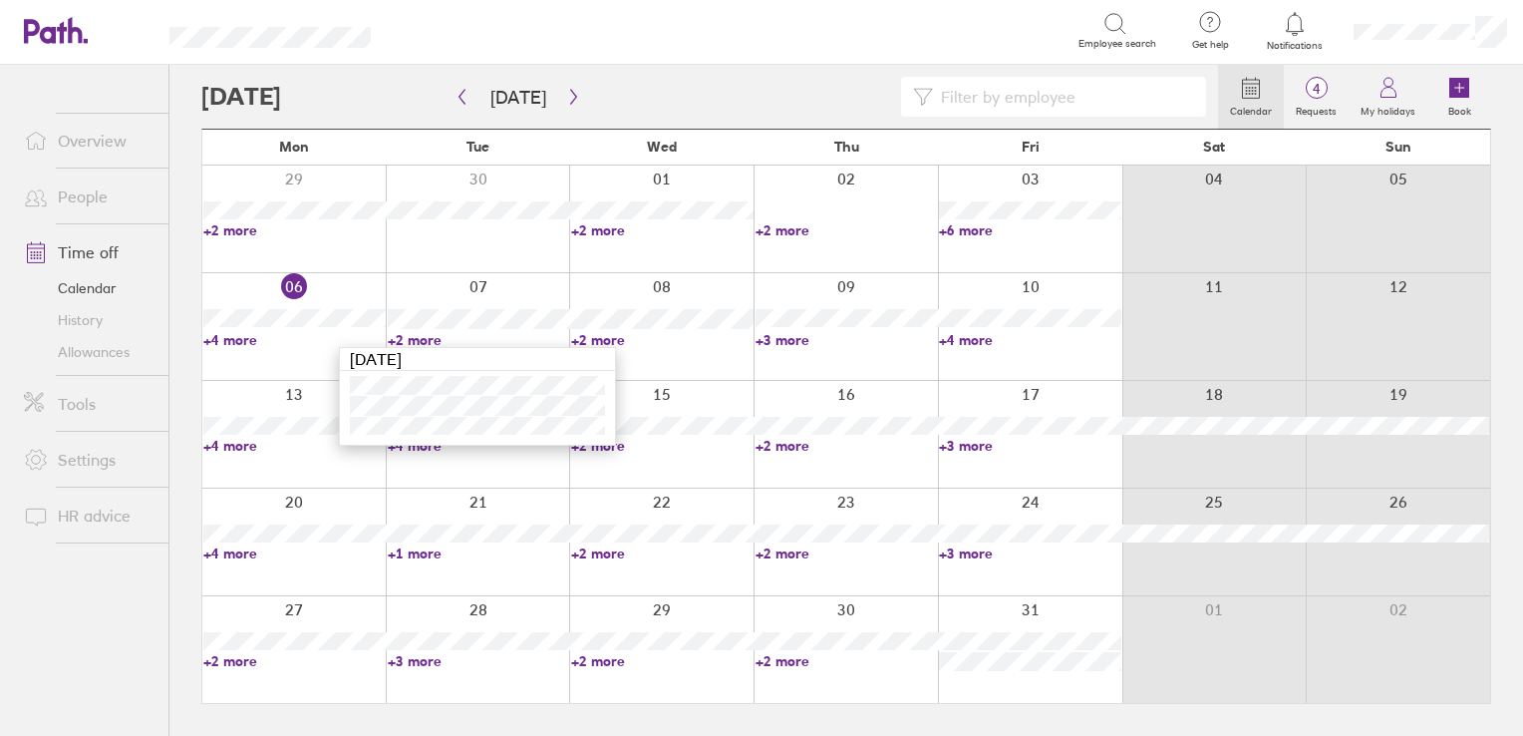
click at [606, 341] on link "+2 more" at bounding box center [662, 340] width 182 height 18
click at [785, 341] on link "+3 more" at bounding box center [847, 340] width 182 height 18
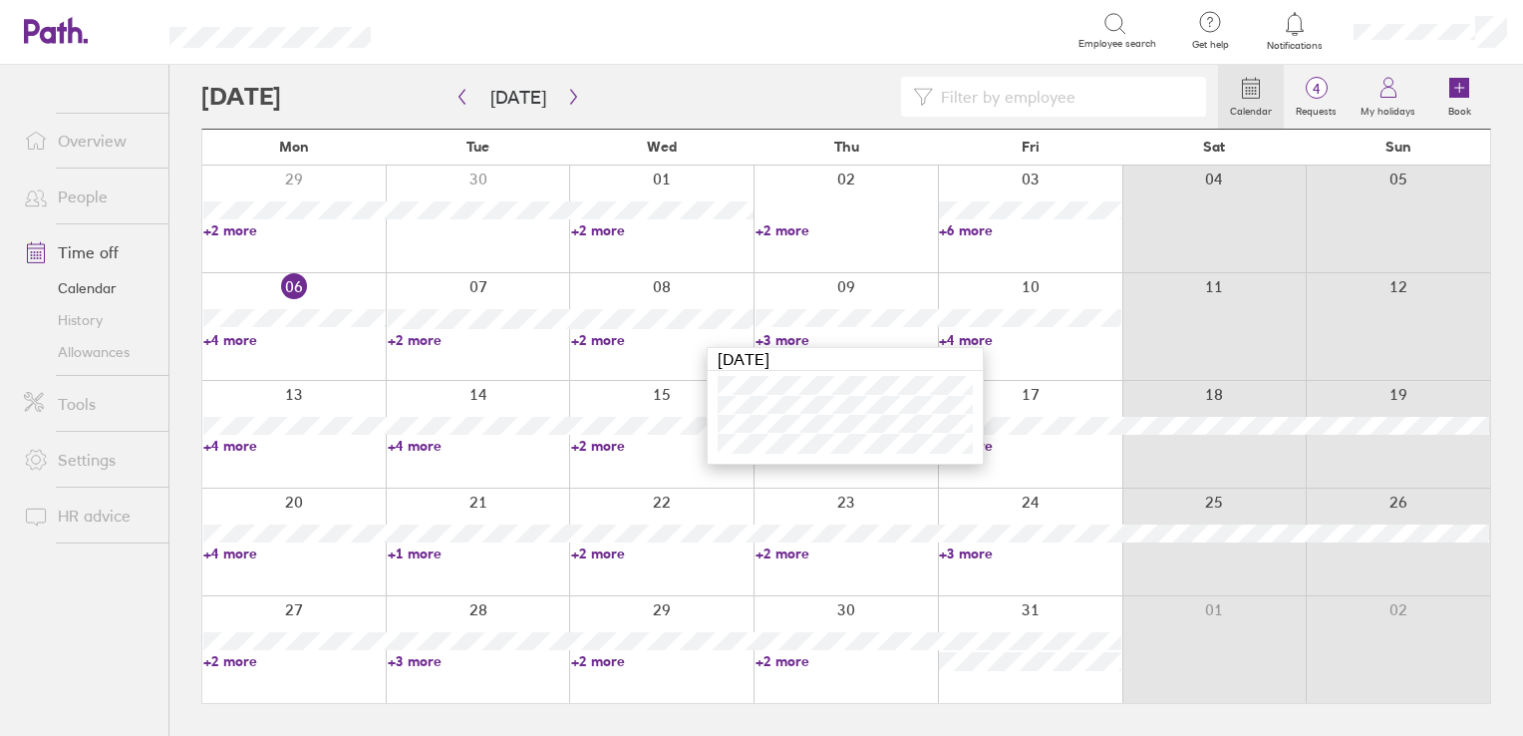
click at [973, 337] on link "+4 more" at bounding box center [1030, 340] width 182 height 18
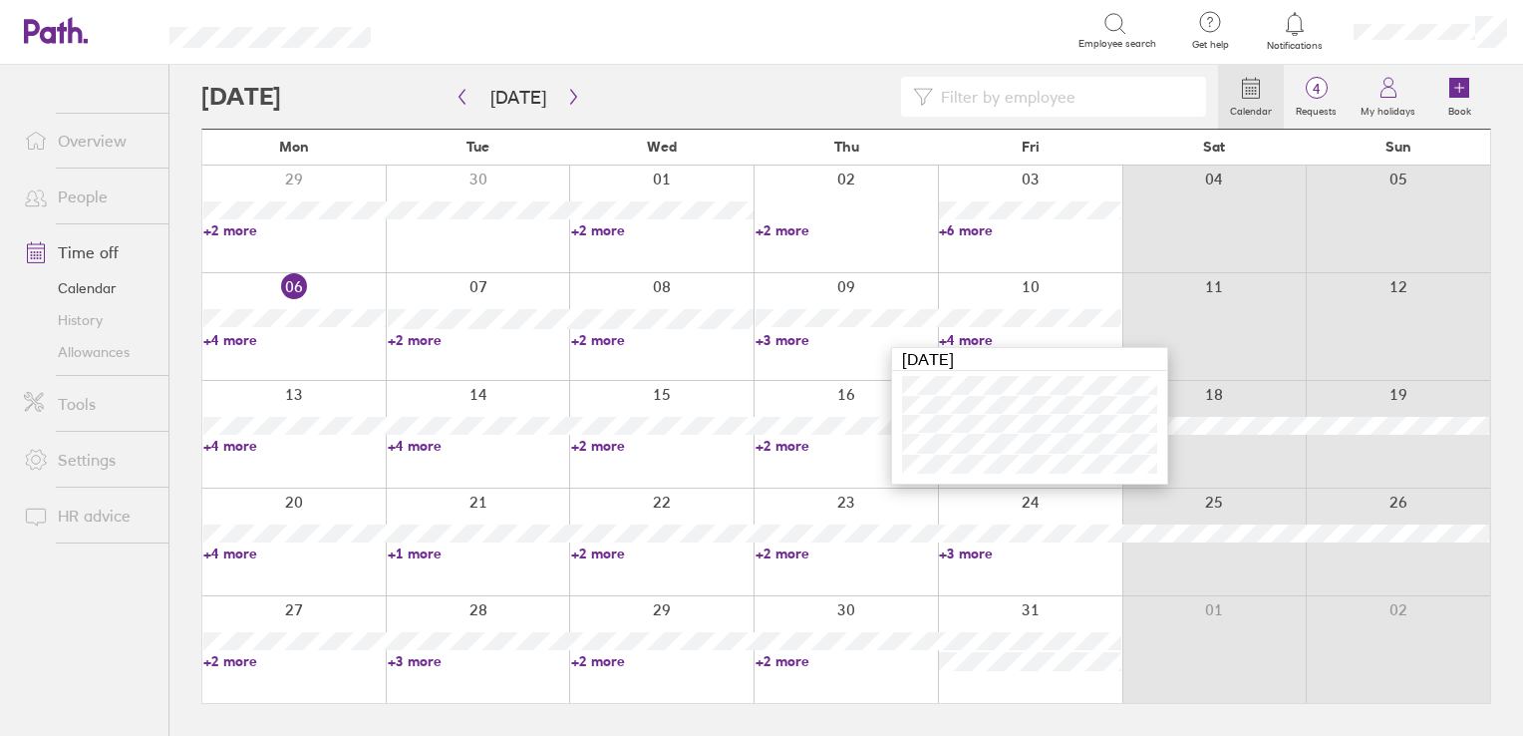
click at [960, 233] on link "+6 more" at bounding box center [1030, 230] width 182 height 18
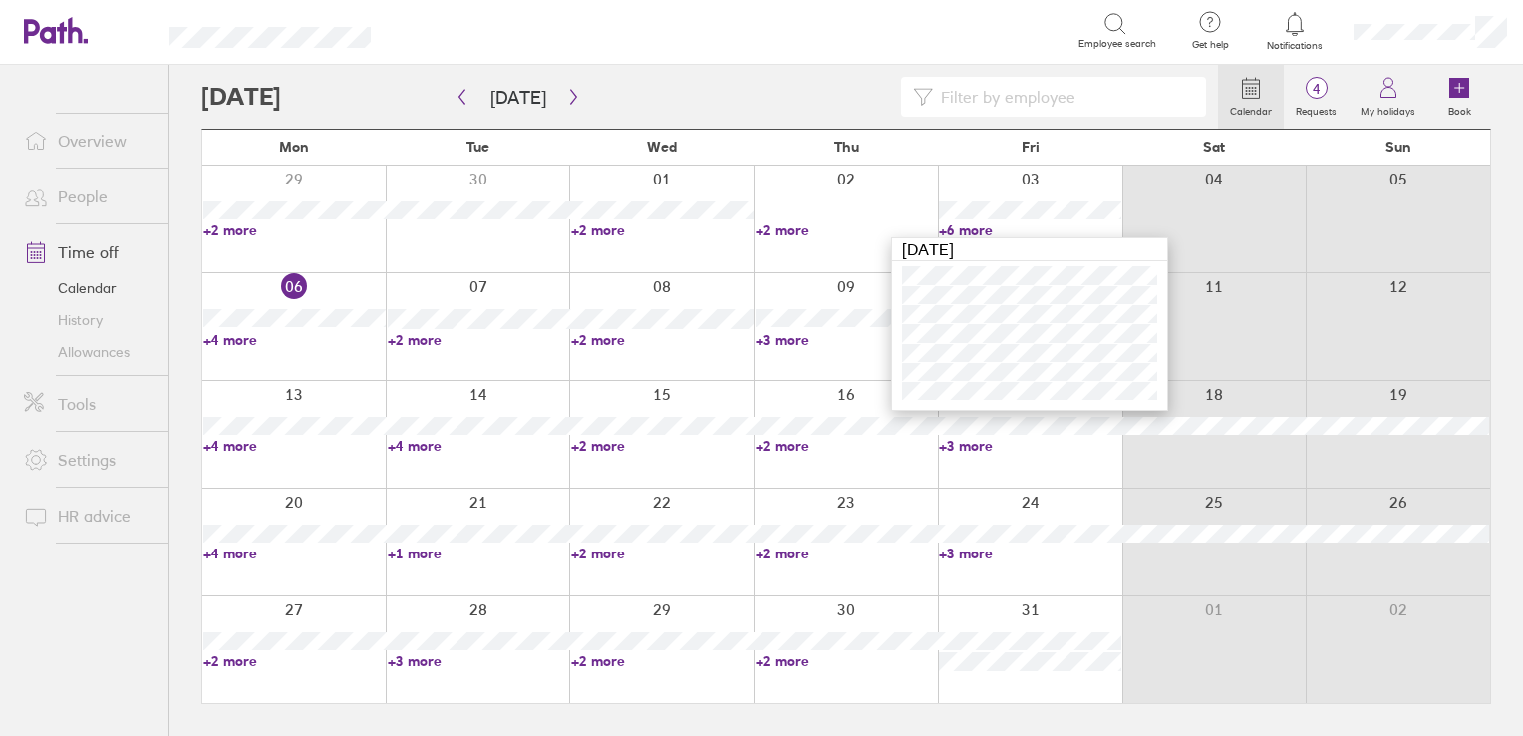
click at [1091, 103] on input at bounding box center [1063, 97] width 261 height 38
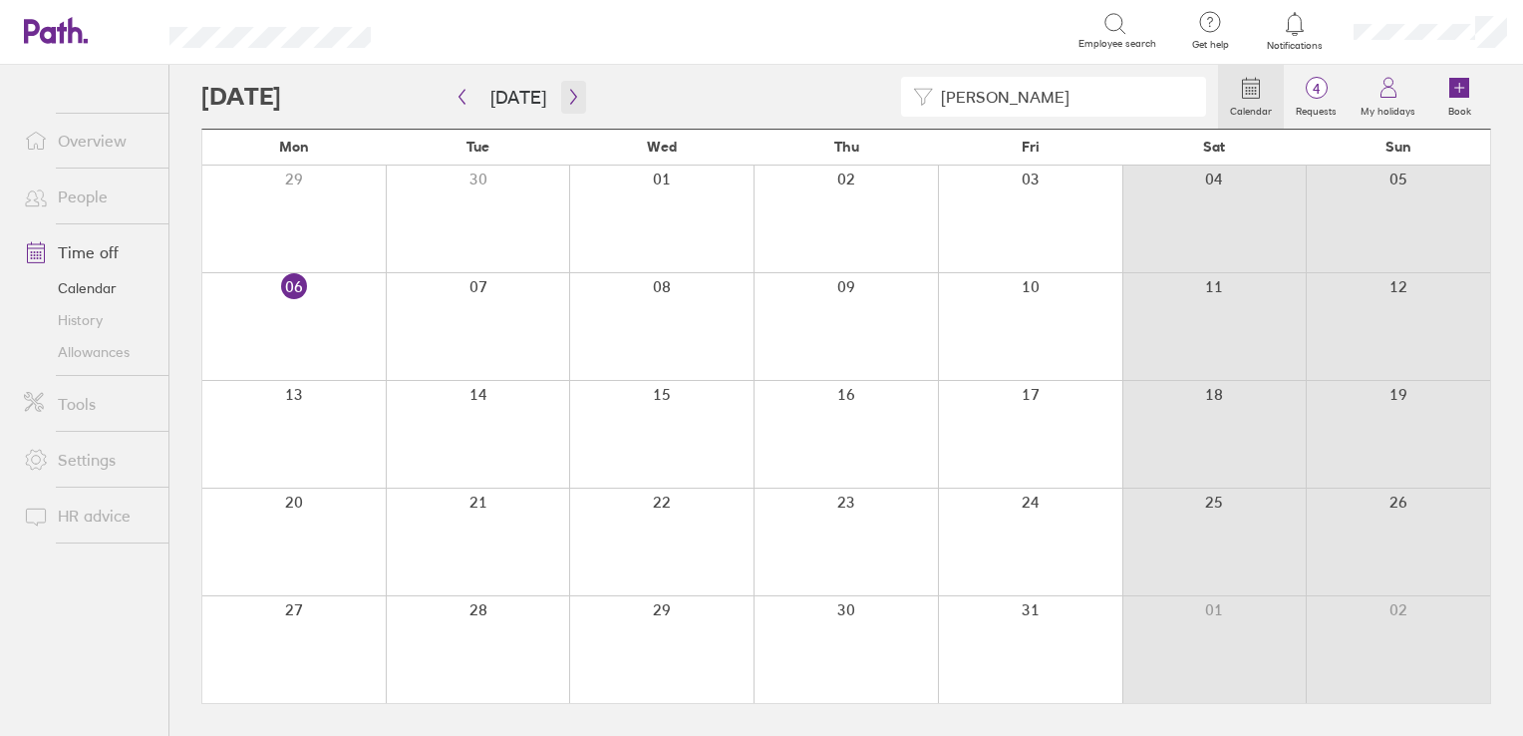
type input "linda"
click at [570, 98] on icon "button" at bounding box center [573, 97] width 15 height 16
click at [567, 102] on icon "button" at bounding box center [573, 97] width 15 height 16
click at [461, 98] on icon "button" at bounding box center [462, 97] width 15 height 16
